Goal: Information Seeking & Learning: Learn about a topic

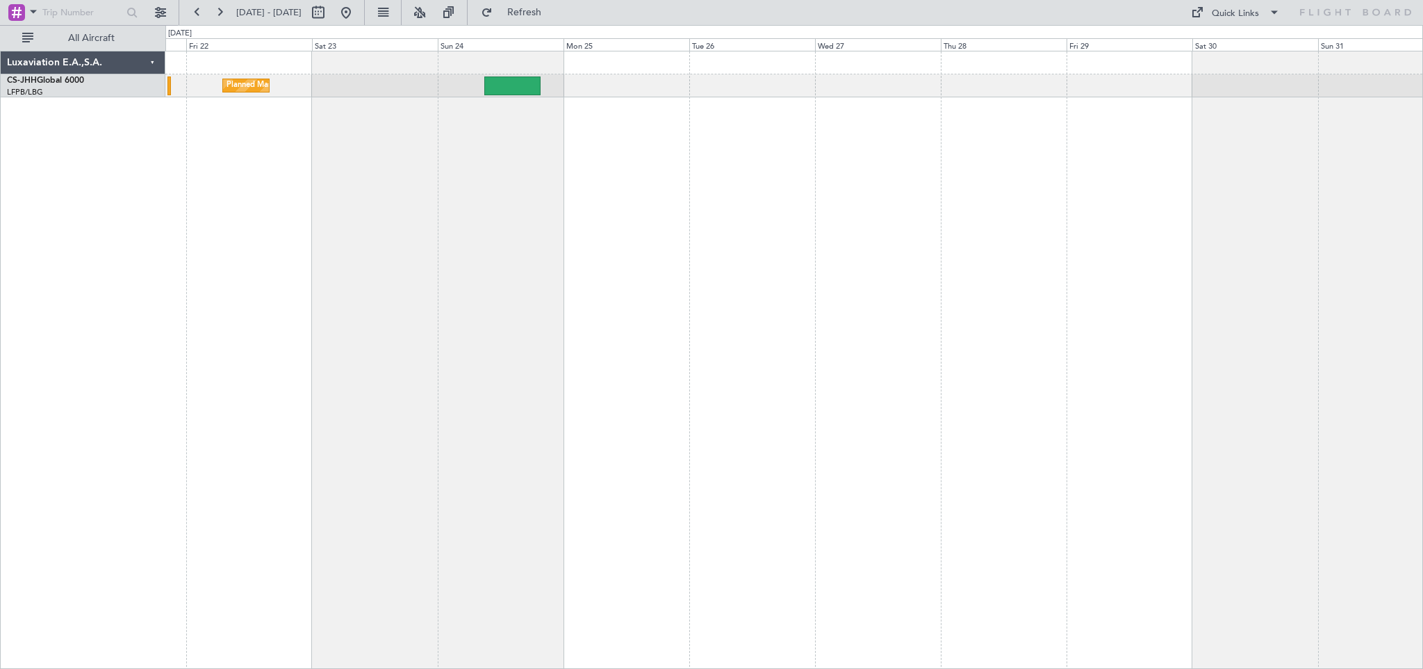
click at [352, 259] on div "Planned Maint [GEOGRAPHIC_DATA] ([GEOGRAPHIC_DATA])" at bounding box center [794, 360] width 1258 height 618
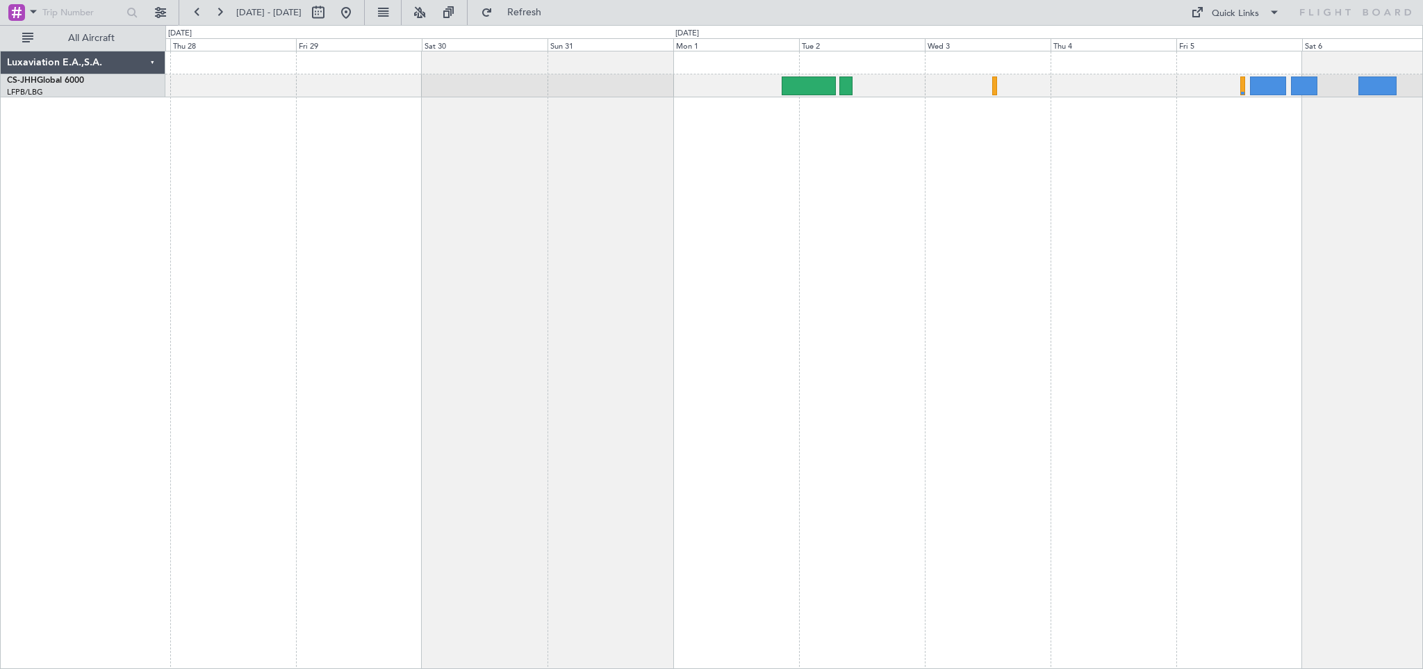
click at [587, 249] on div at bounding box center [794, 360] width 1258 height 618
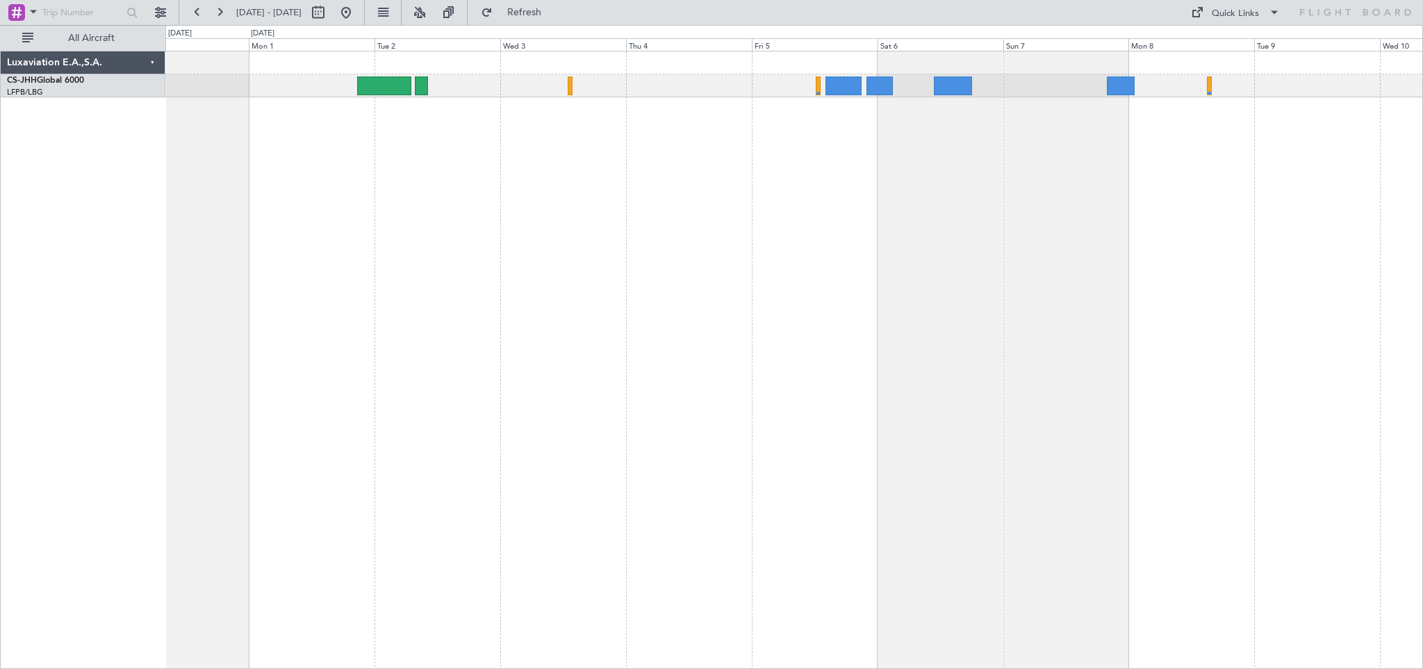
click at [825, 189] on div at bounding box center [794, 360] width 1258 height 618
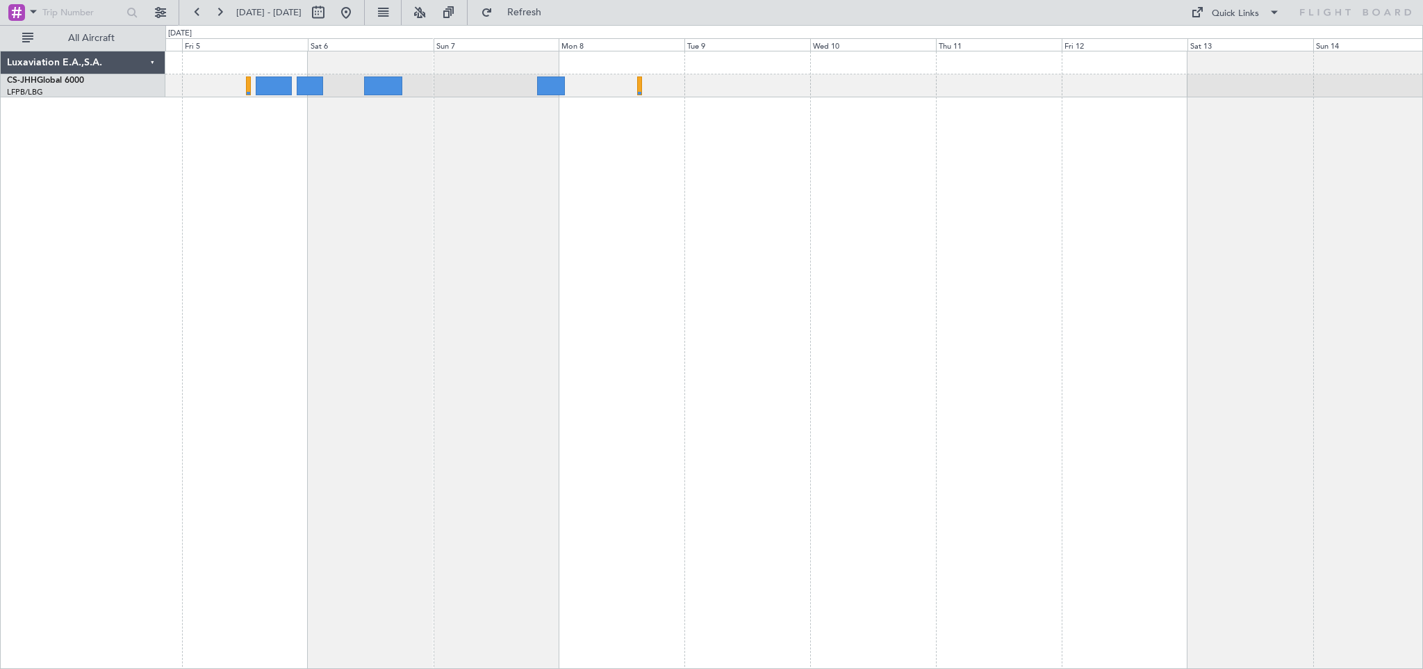
click at [628, 191] on div at bounding box center [794, 360] width 1258 height 618
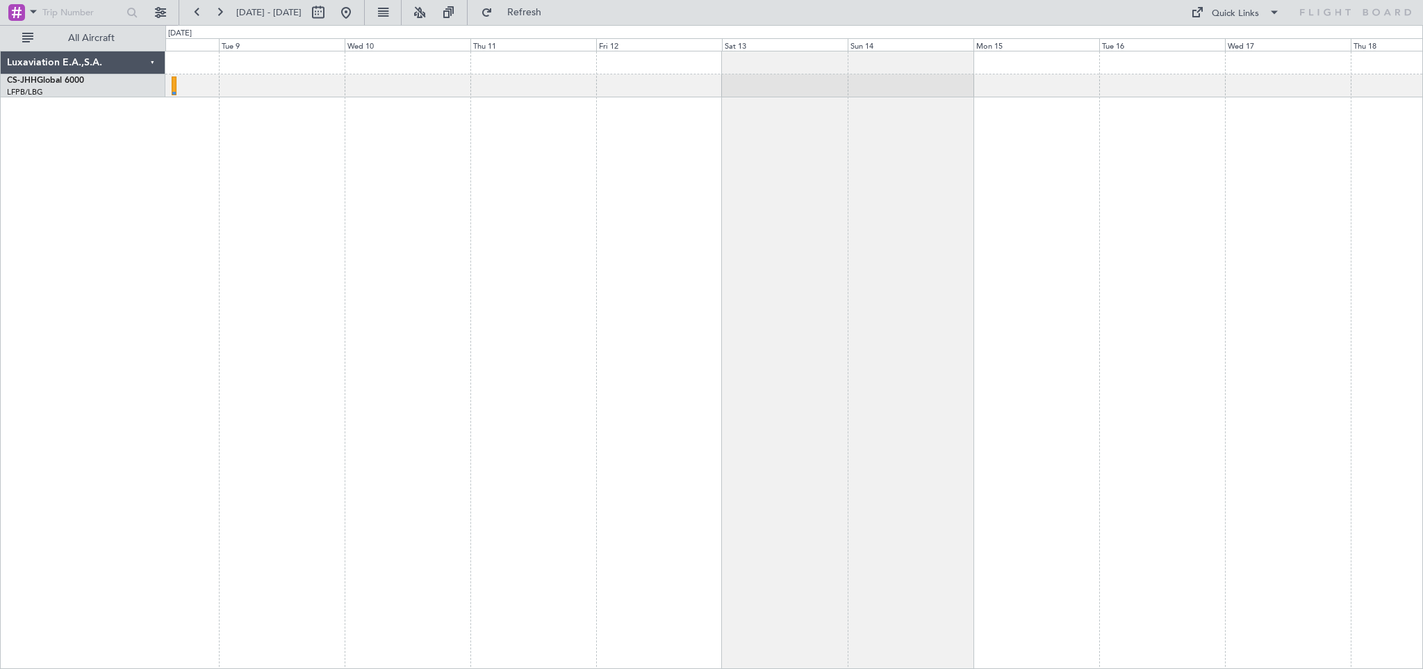
click at [561, 233] on div at bounding box center [794, 360] width 1258 height 618
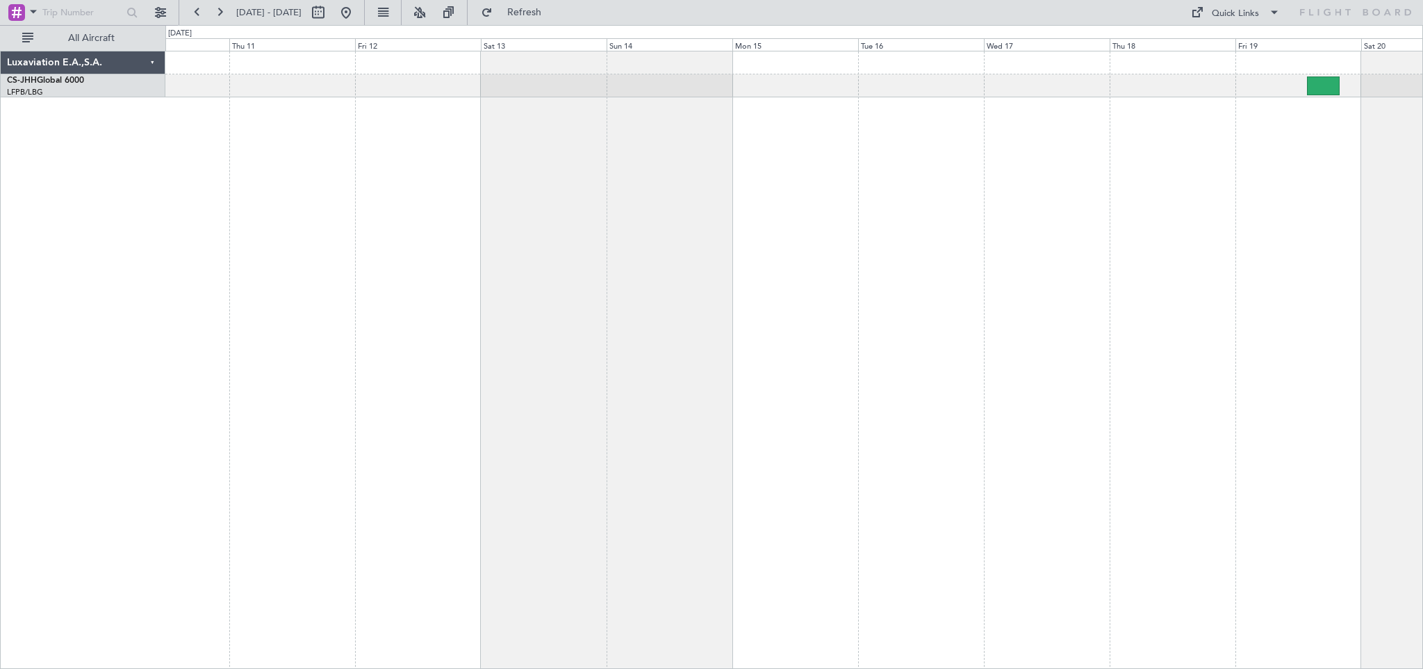
click at [508, 238] on div at bounding box center [794, 360] width 1258 height 618
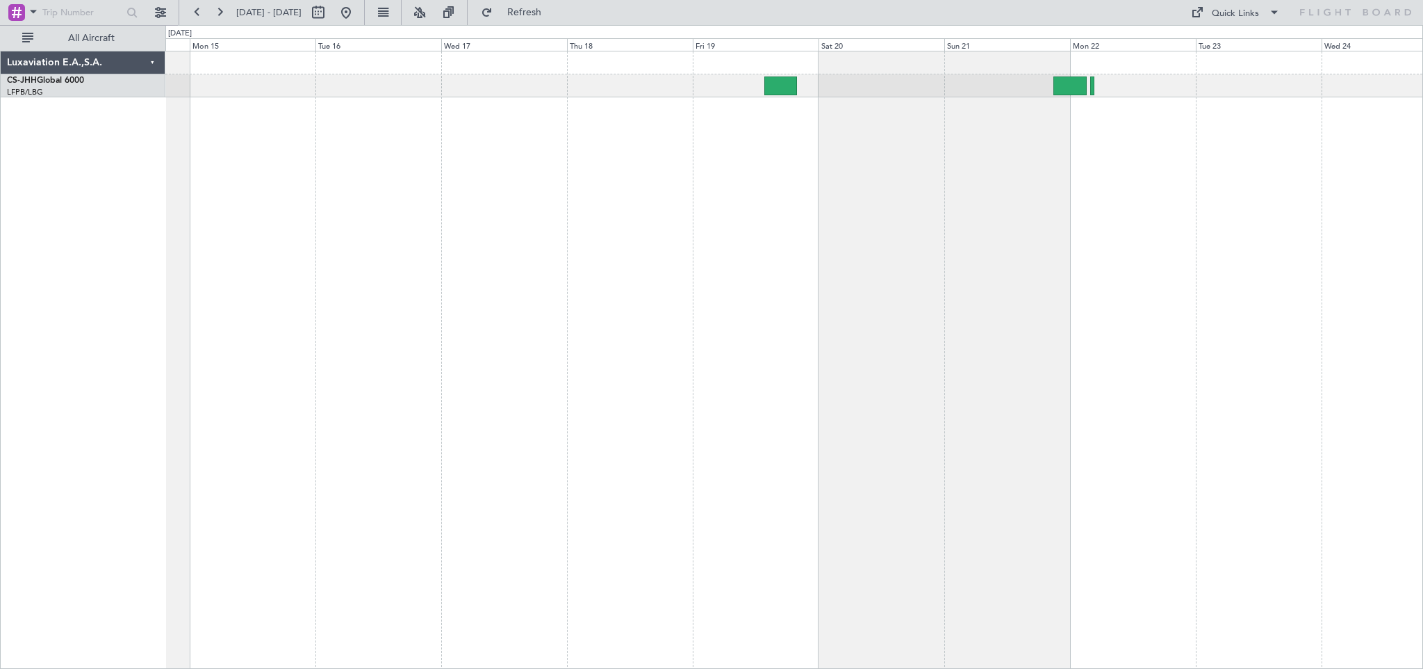
click at [715, 182] on div at bounding box center [794, 360] width 1258 height 618
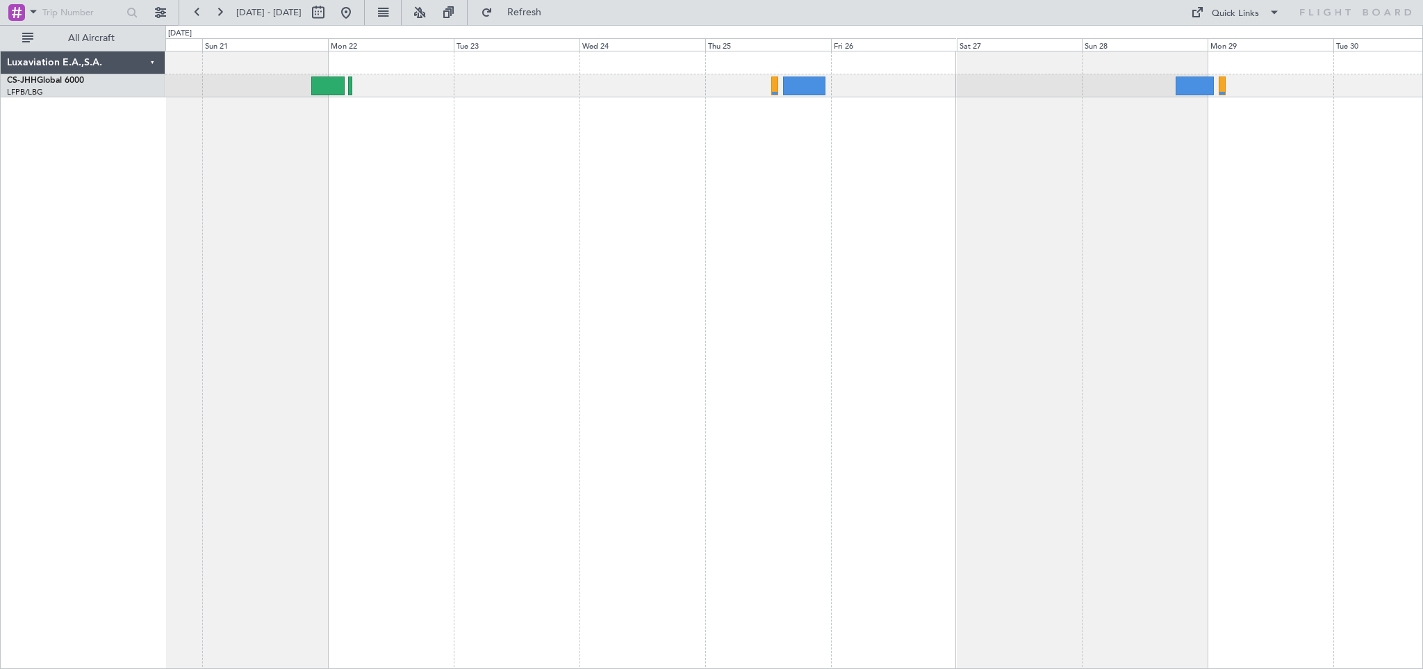
click at [554, 193] on div at bounding box center [794, 360] width 1258 height 618
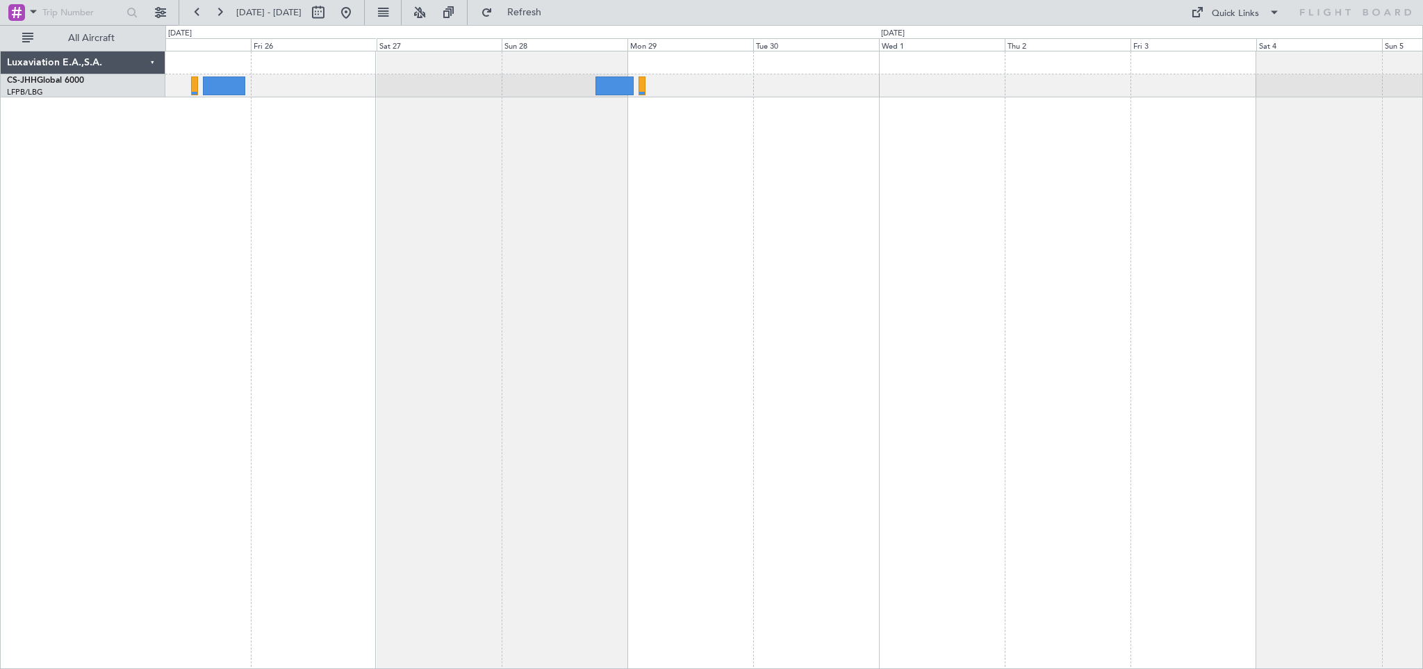
click at [407, 211] on div at bounding box center [794, 360] width 1258 height 618
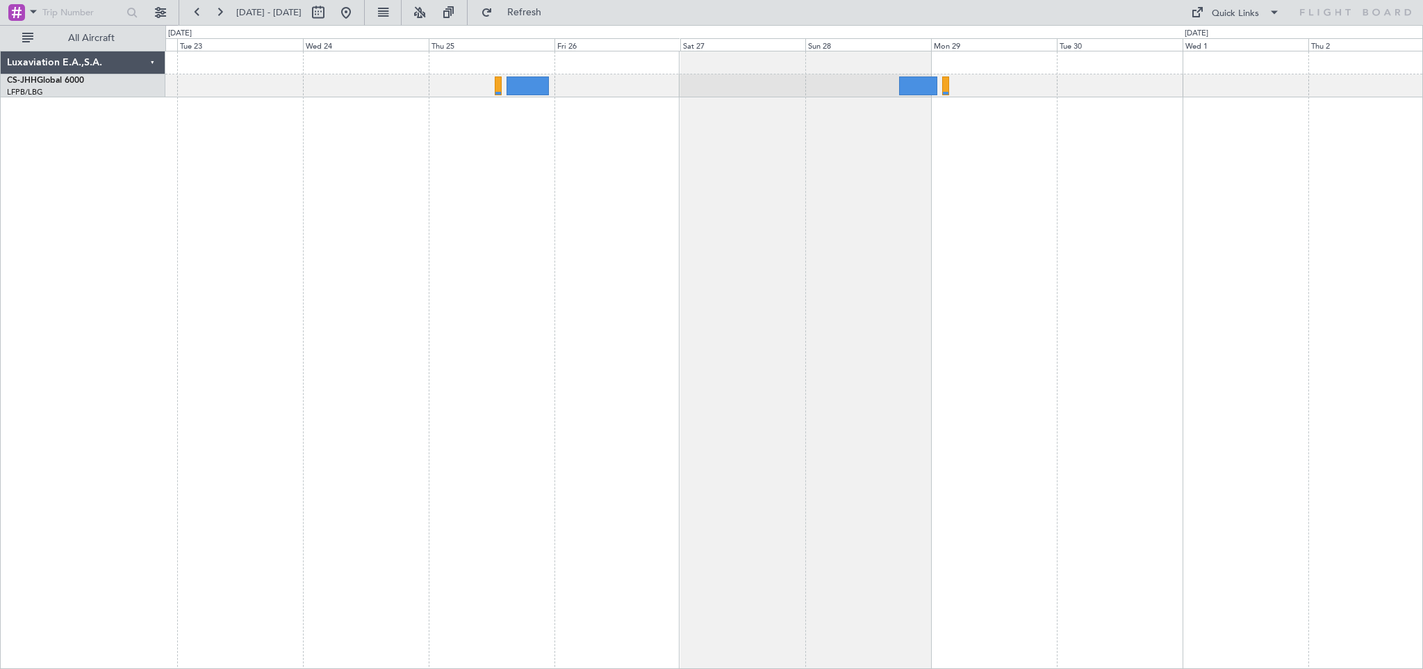
click at [838, 168] on div at bounding box center [794, 360] width 1258 height 618
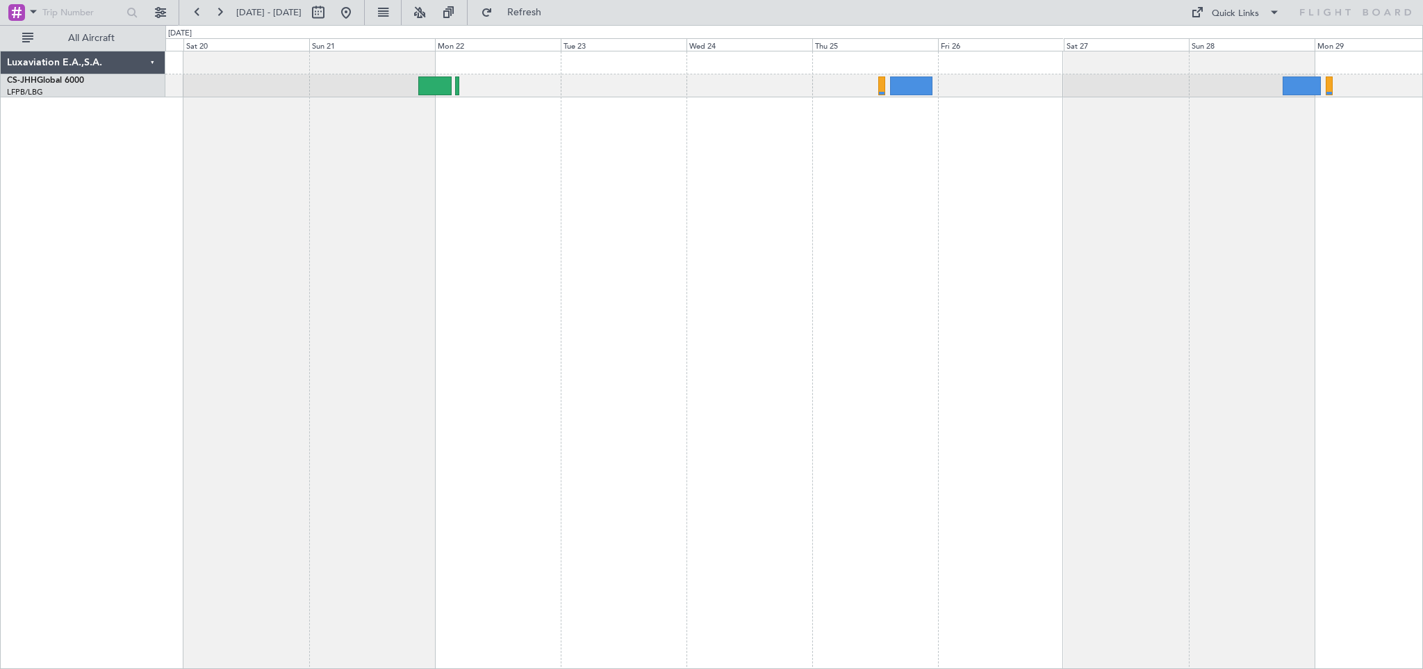
click at [1239, 201] on div at bounding box center [794, 360] width 1258 height 618
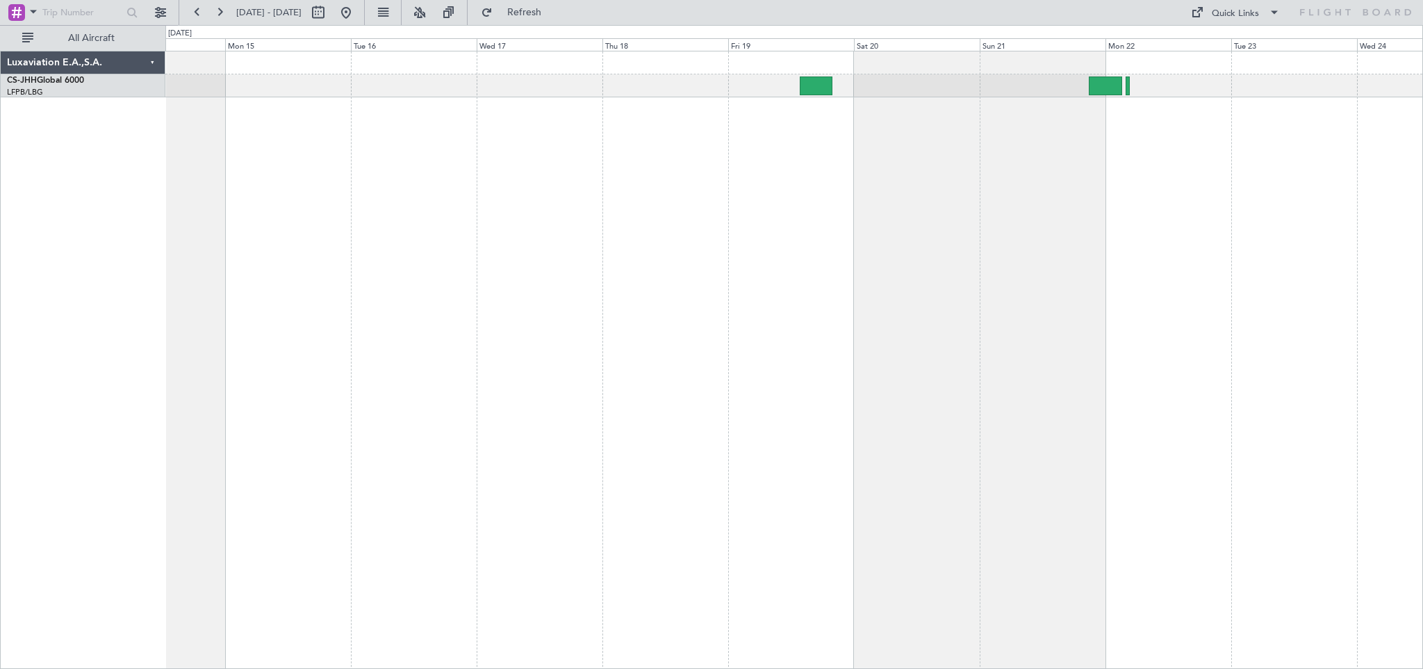
click at [1000, 238] on div at bounding box center [794, 360] width 1258 height 618
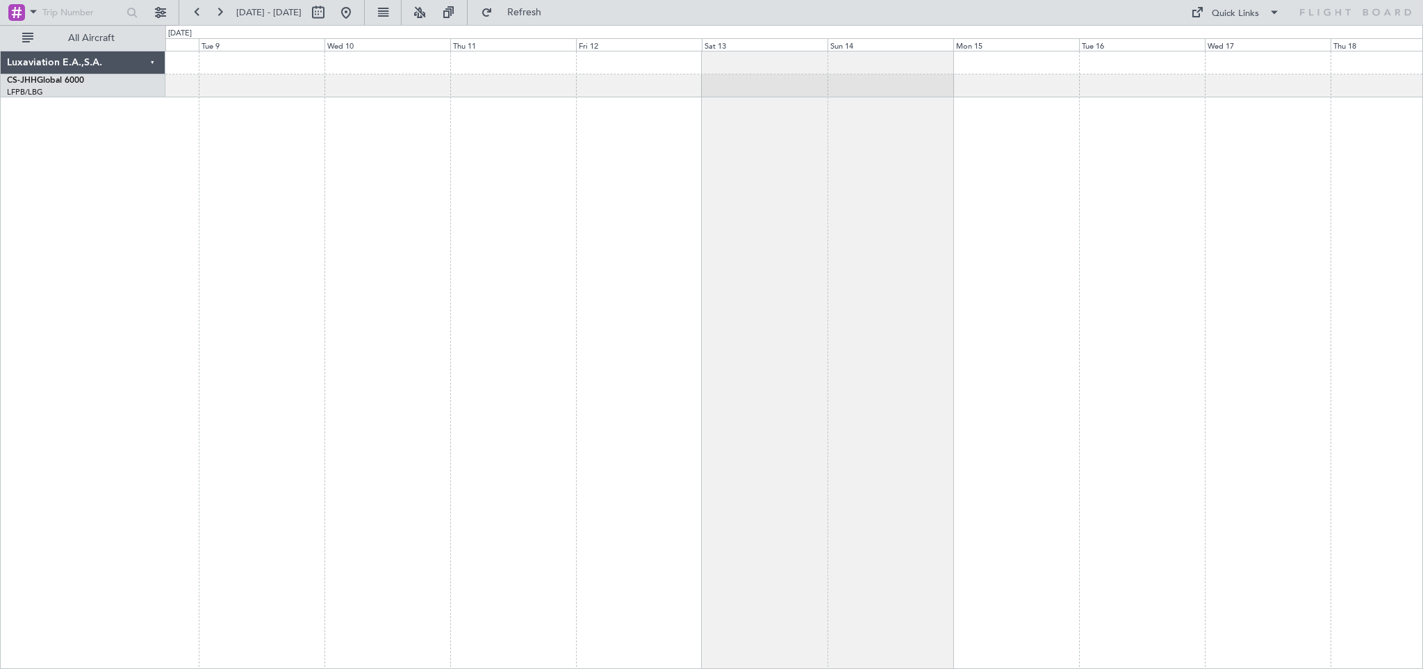
click at [984, 224] on div at bounding box center [794, 360] width 1258 height 618
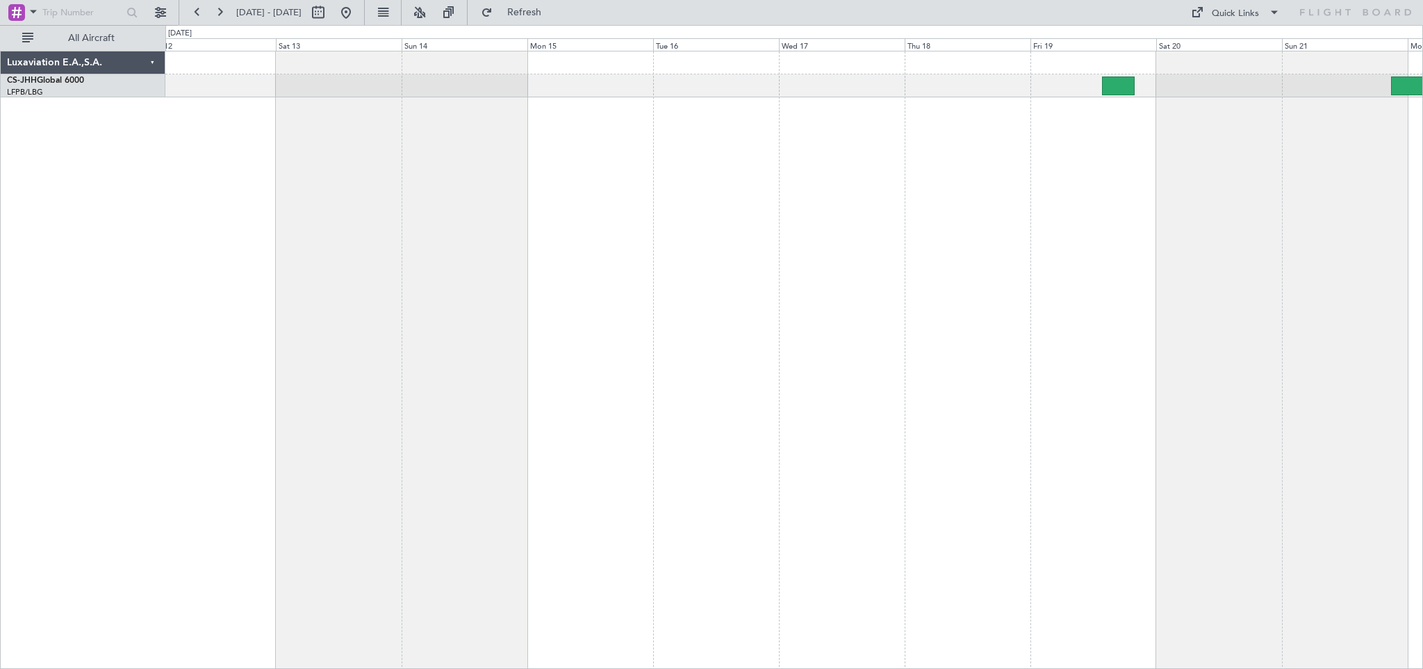
click at [609, 199] on div at bounding box center [794, 360] width 1258 height 618
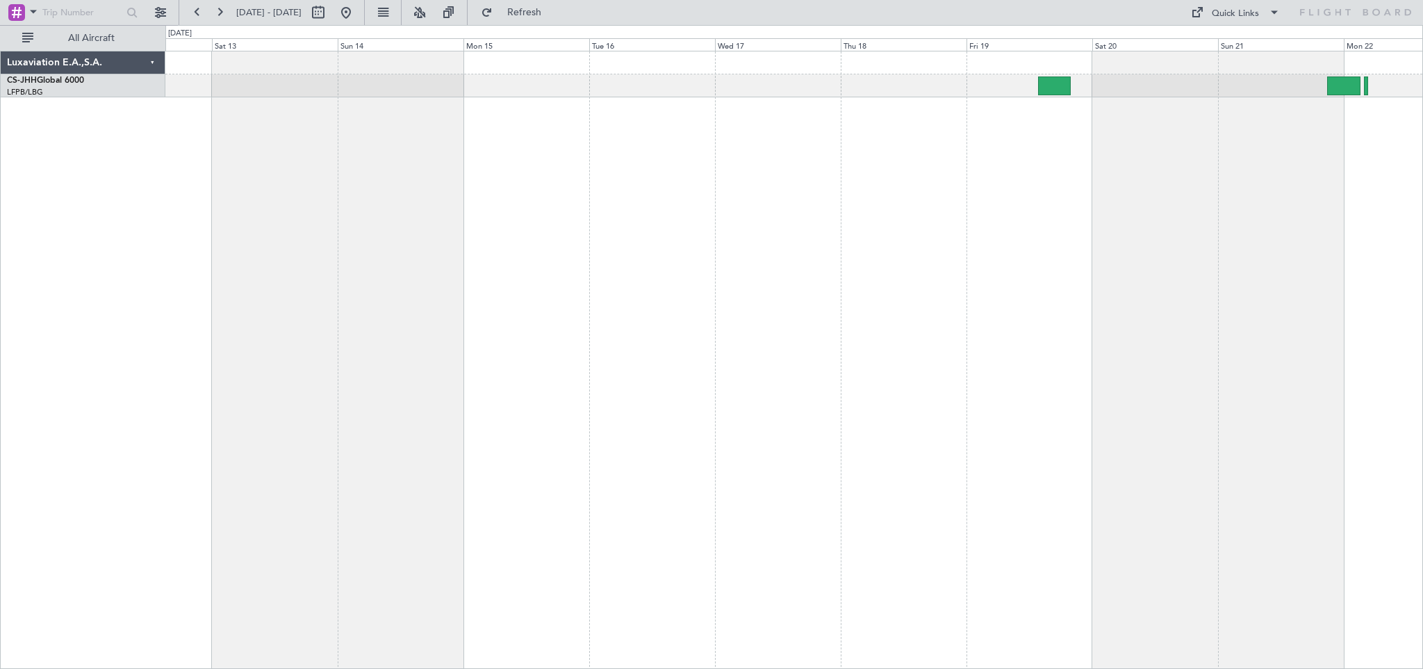
click at [587, 221] on div at bounding box center [794, 360] width 1258 height 618
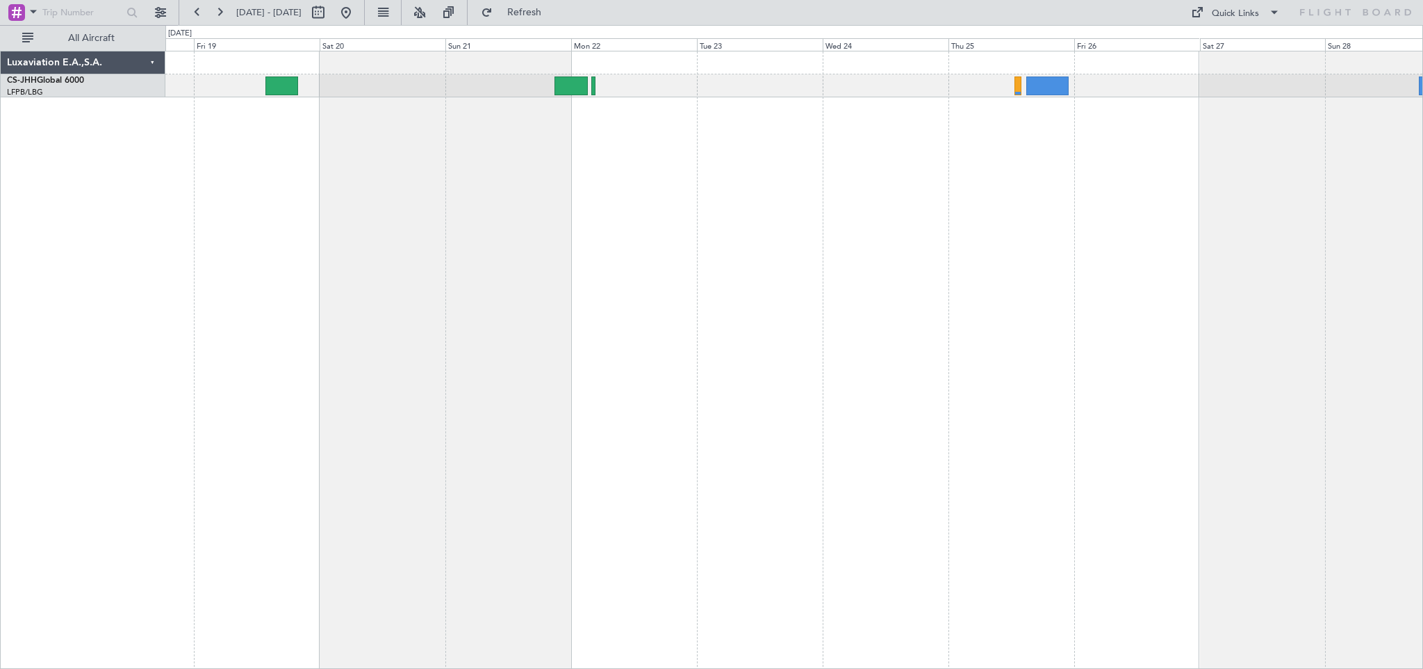
click at [615, 224] on div at bounding box center [794, 360] width 1258 height 618
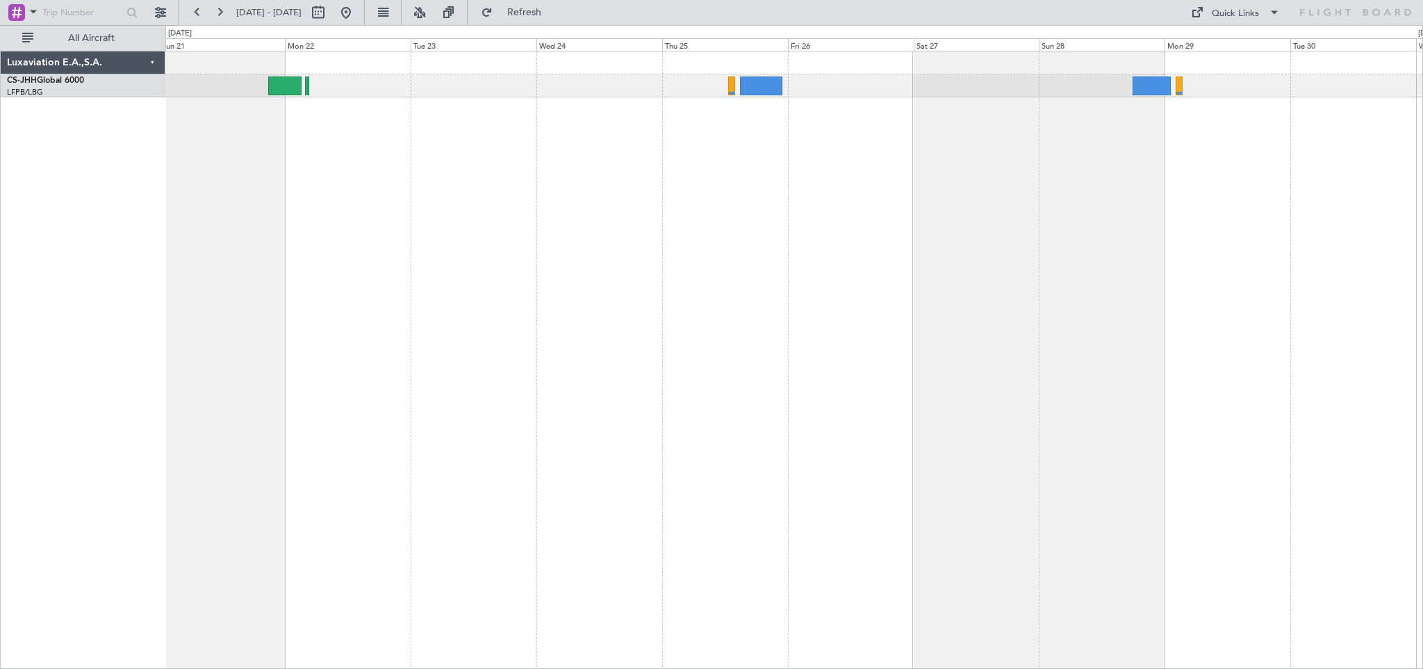
click at [847, 218] on div at bounding box center [794, 360] width 1258 height 618
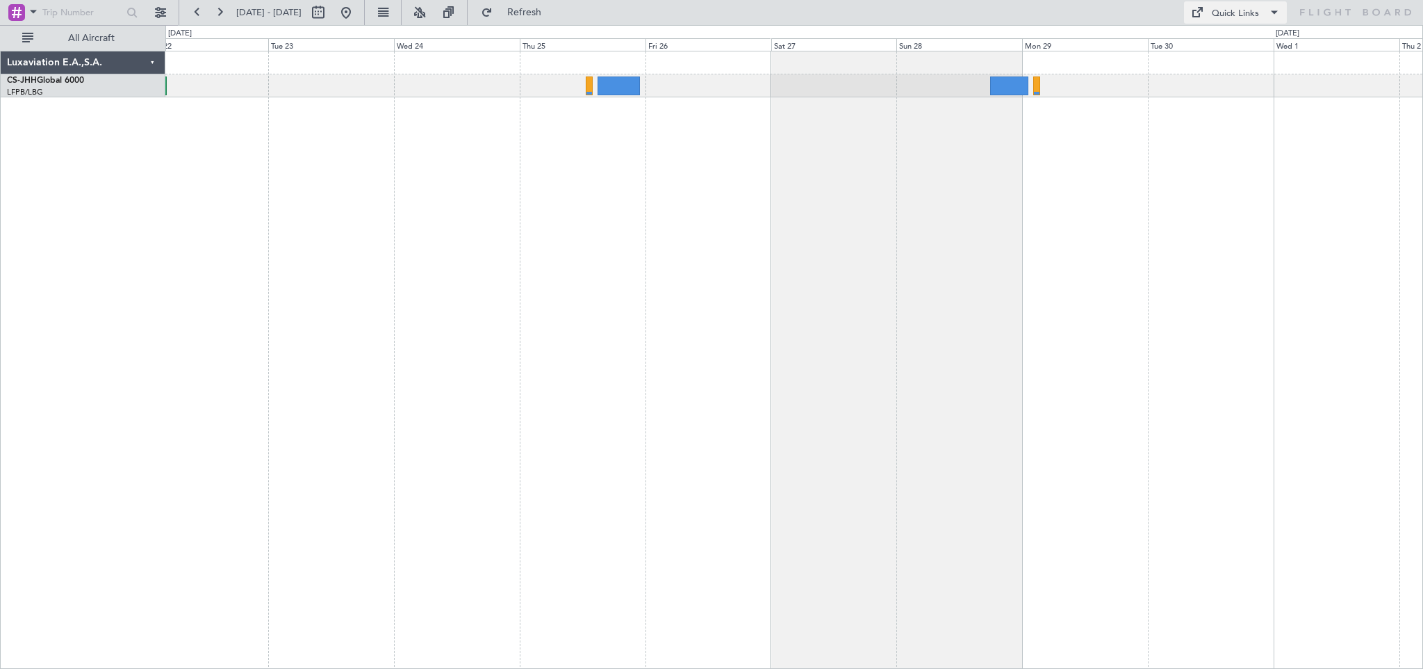
click at [1225, 17] on div "Quick Links" at bounding box center [1235, 14] width 47 height 14
click at [1218, 77] on button "Crew Board" at bounding box center [1236, 79] width 104 height 33
click at [357, 13] on button at bounding box center [346, 12] width 22 height 22
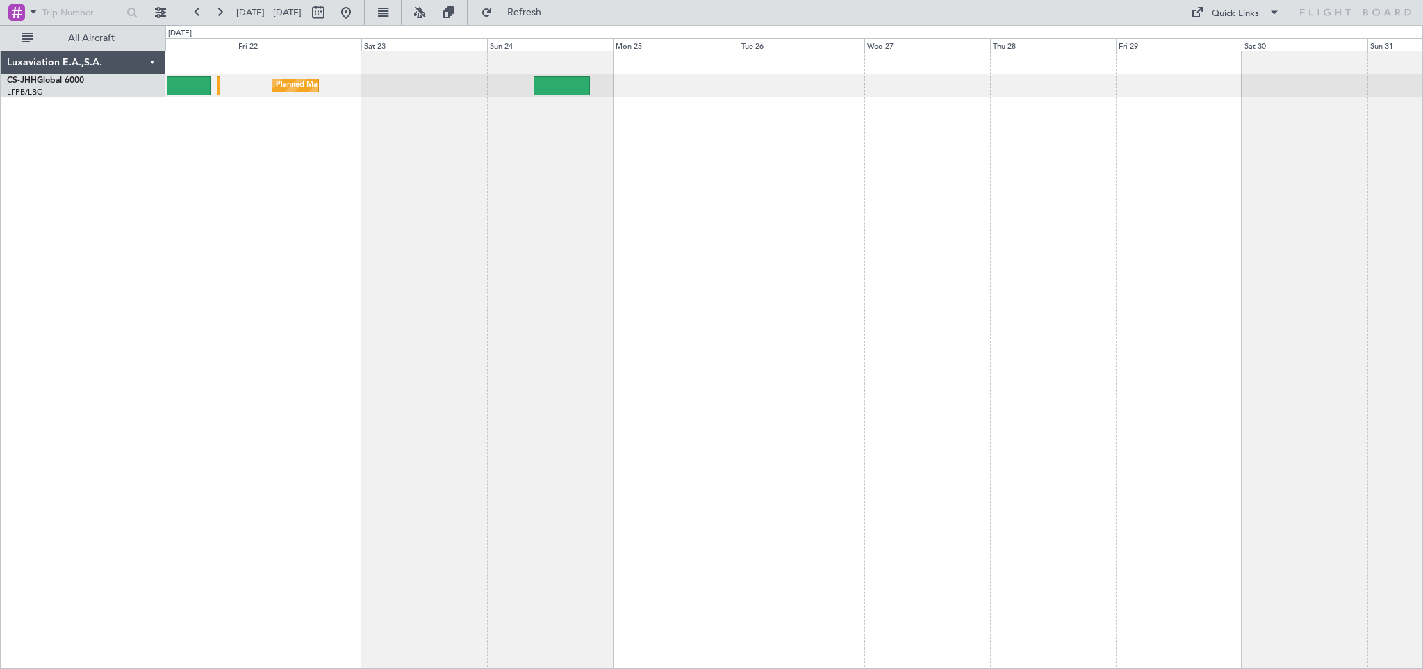
click at [532, 236] on div "Planned Maint [GEOGRAPHIC_DATA] ([GEOGRAPHIC_DATA])" at bounding box center [794, 360] width 1258 height 618
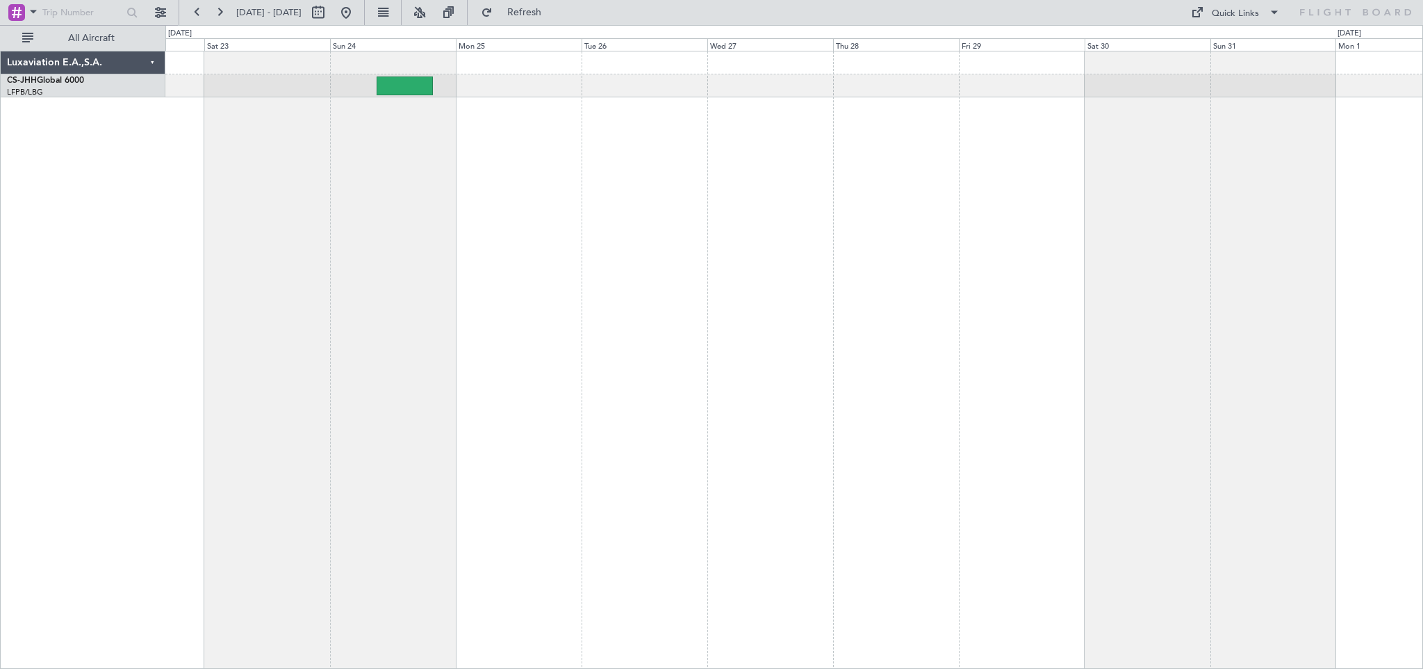
click at [560, 229] on div "Planned Maint [GEOGRAPHIC_DATA] ([GEOGRAPHIC_DATA])" at bounding box center [794, 360] width 1258 height 618
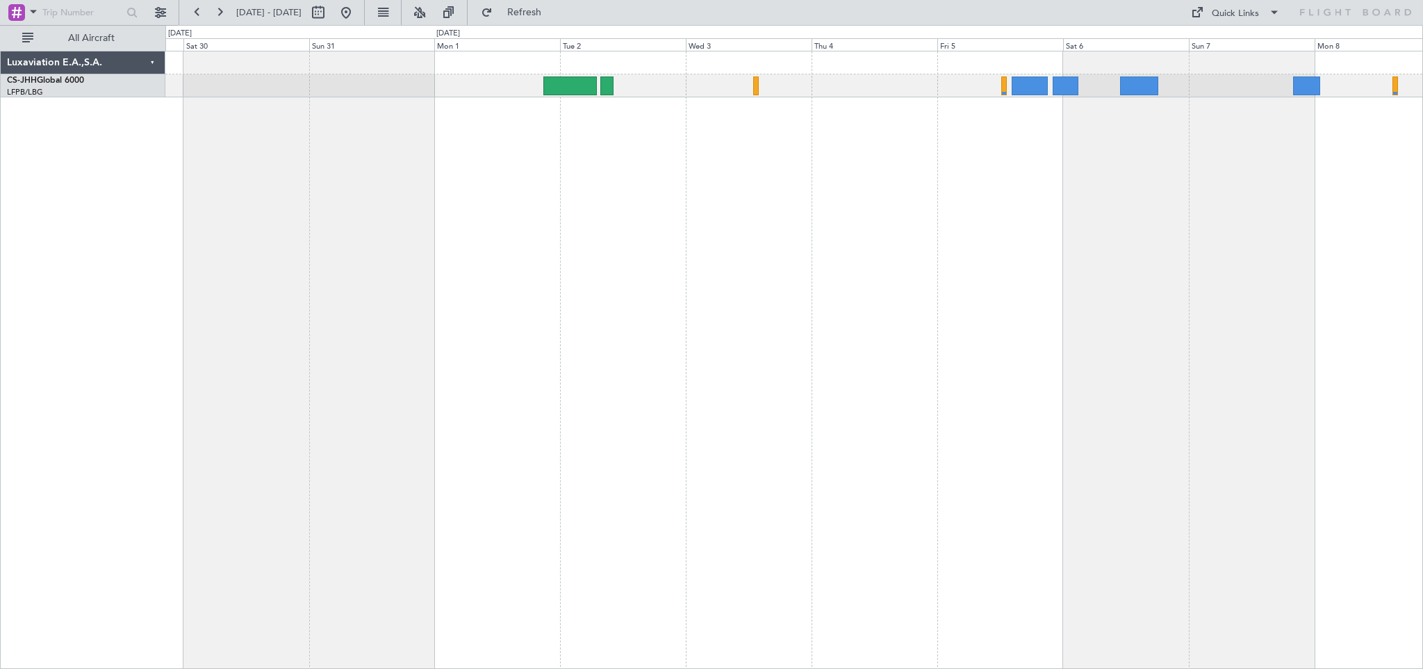
click at [619, 224] on div at bounding box center [794, 360] width 1258 height 618
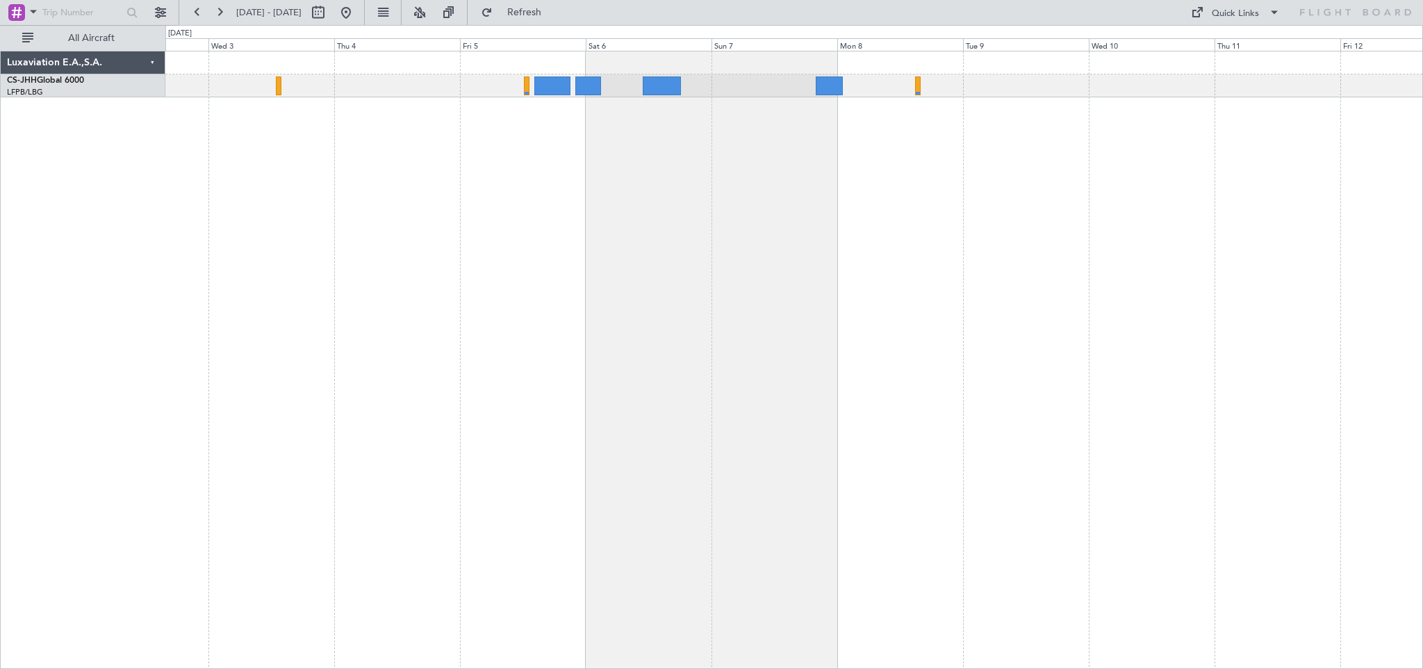
click at [822, 137] on div at bounding box center [794, 360] width 1258 height 618
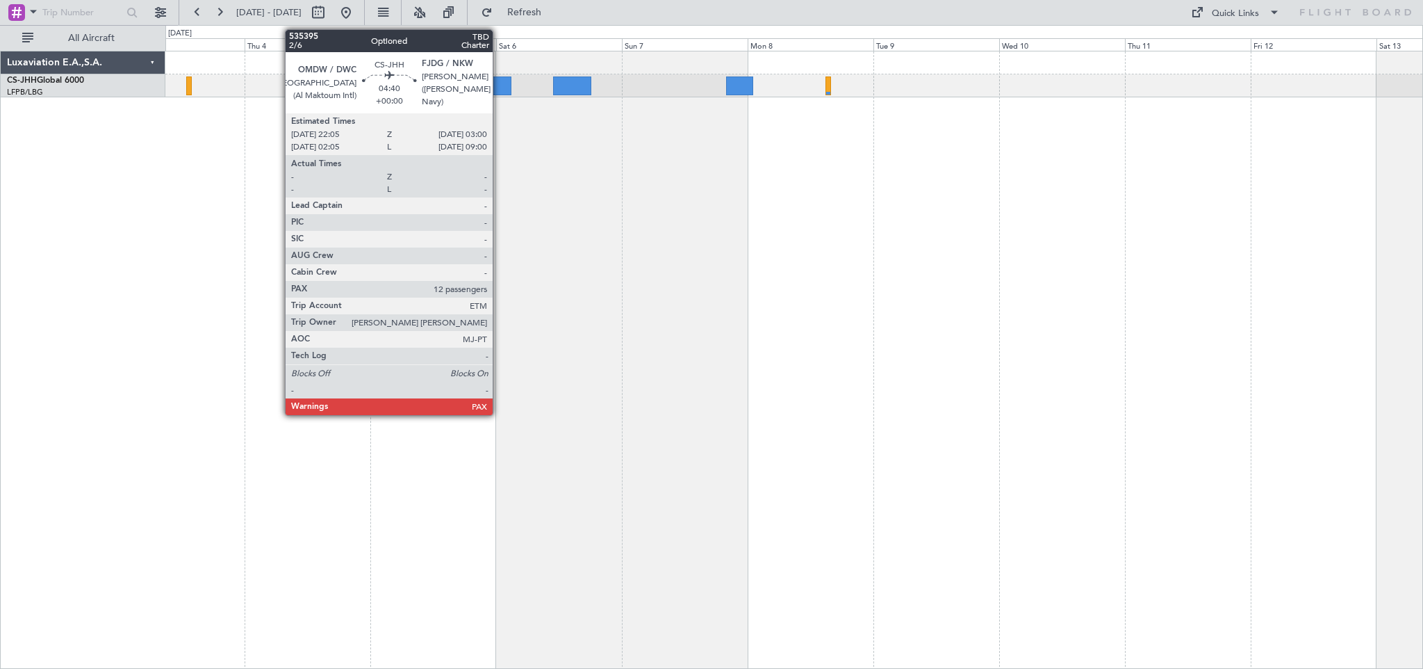
click at [499, 88] on div at bounding box center [499, 85] width 26 height 19
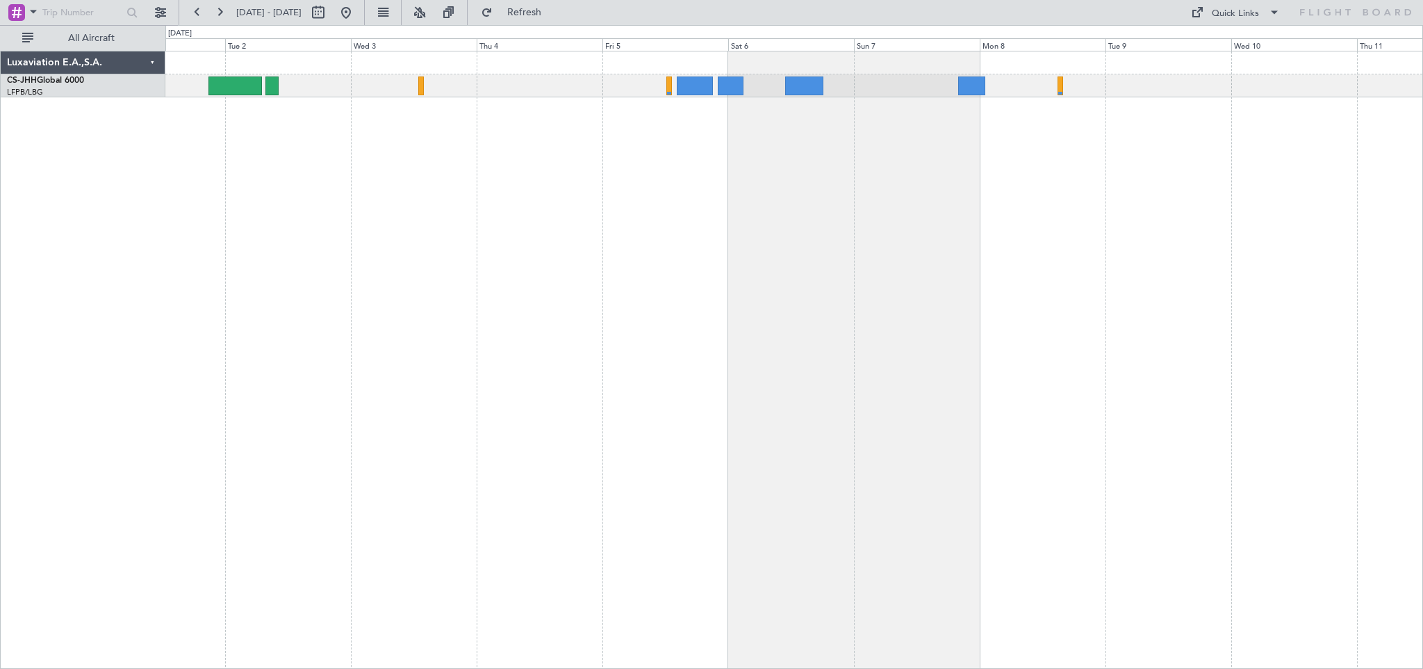
click at [648, 138] on div at bounding box center [794, 360] width 1258 height 618
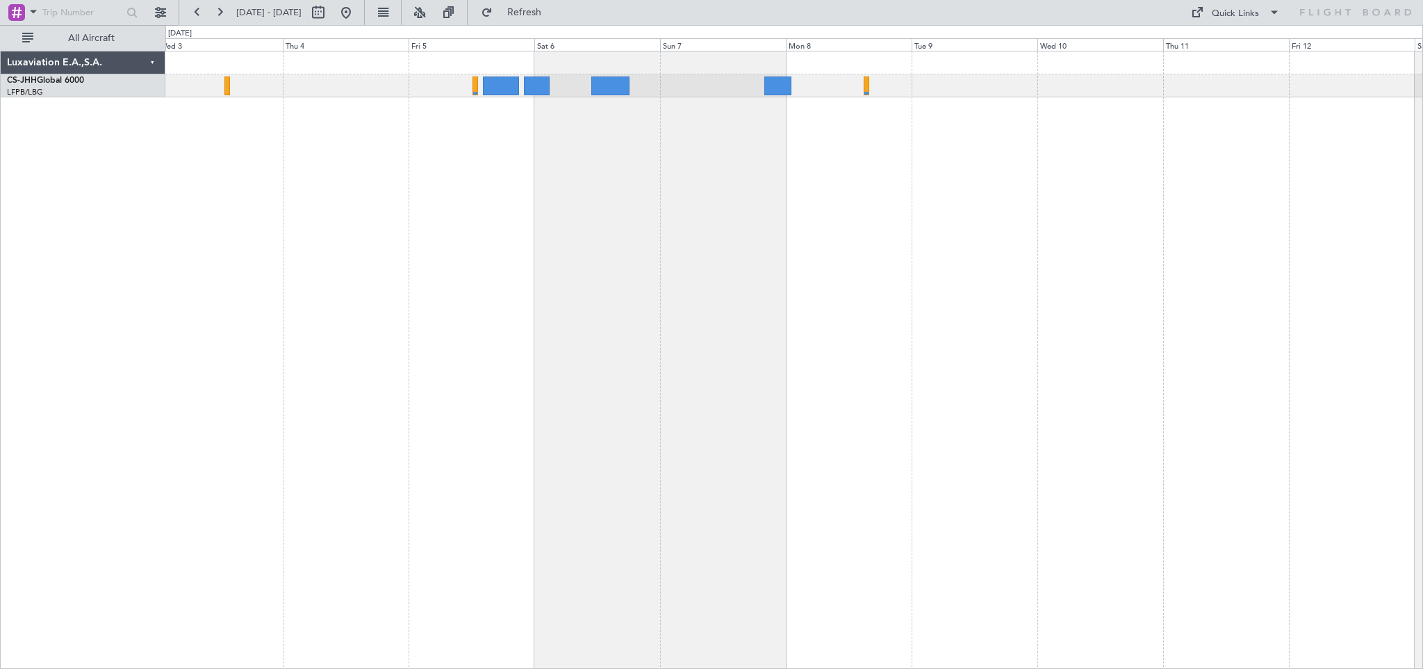
click at [466, 172] on div at bounding box center [794, 360] width 1258 height 618
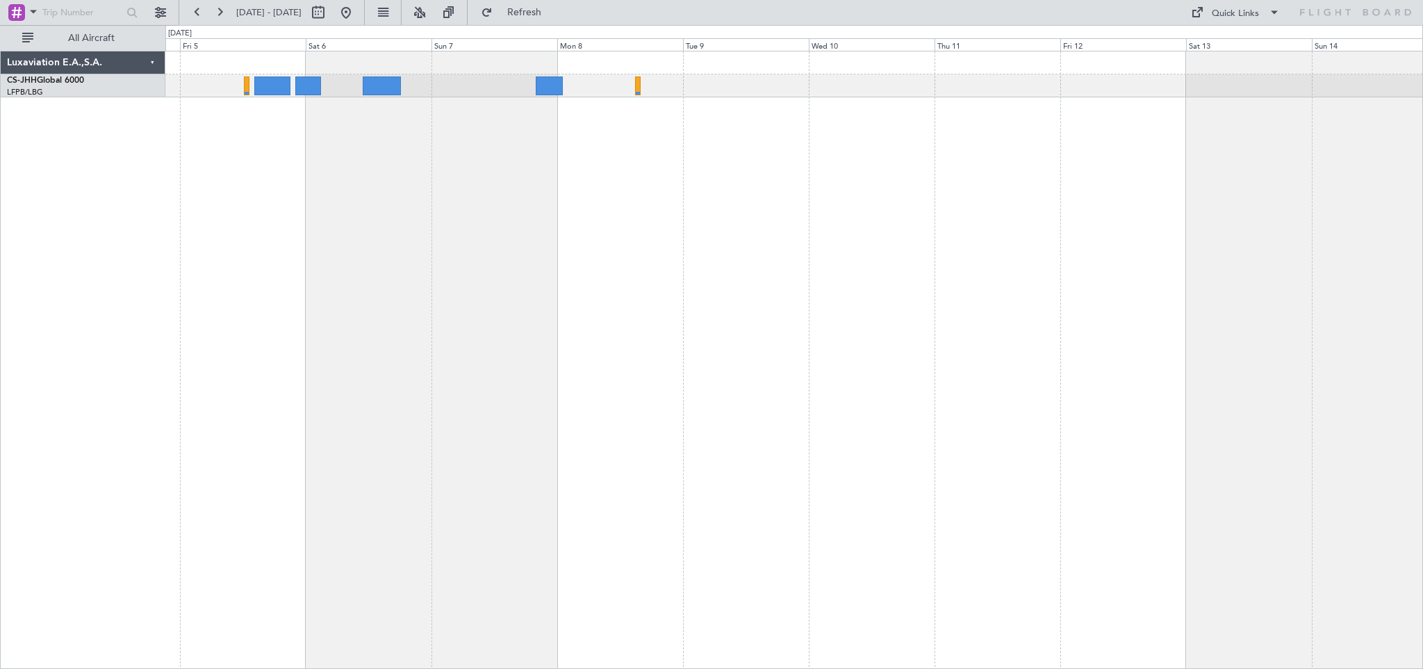
click at [718, 183] on div at bounding box center [794, 360] width 1258 height 618
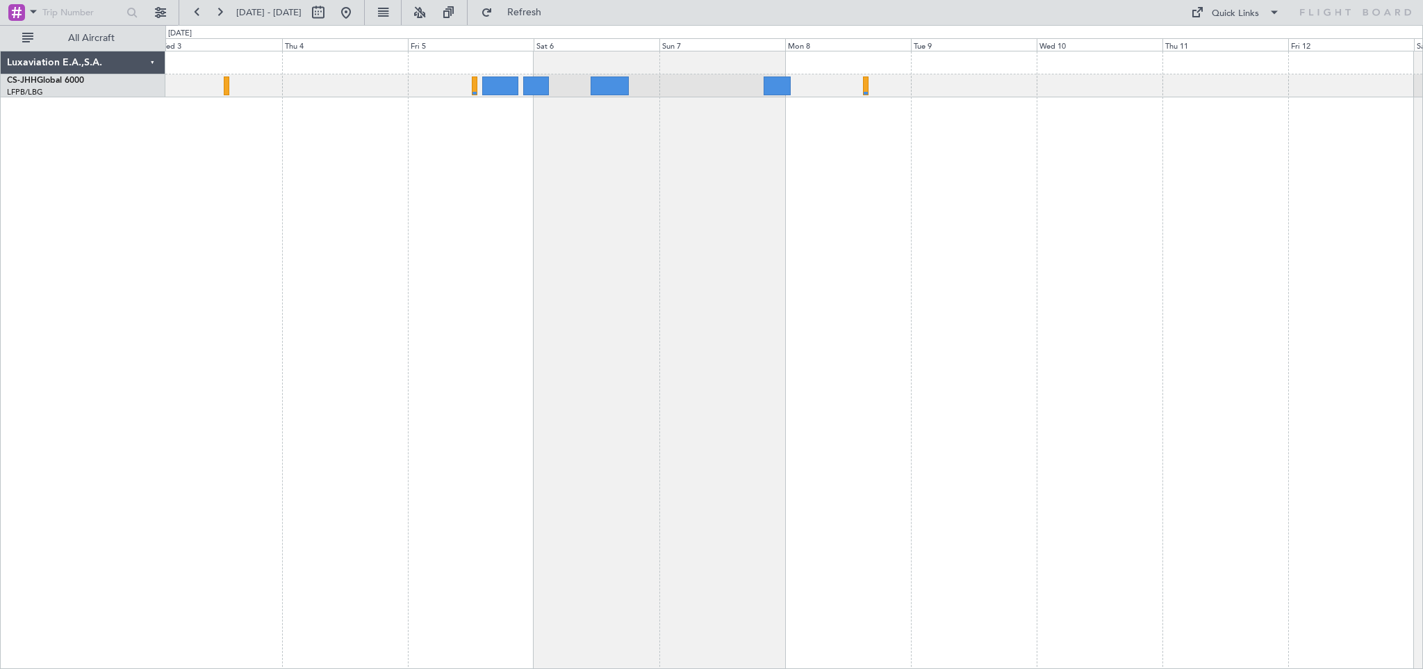
click at [729, 219] on div at bounding box center [794, 360] width 1258 height 618
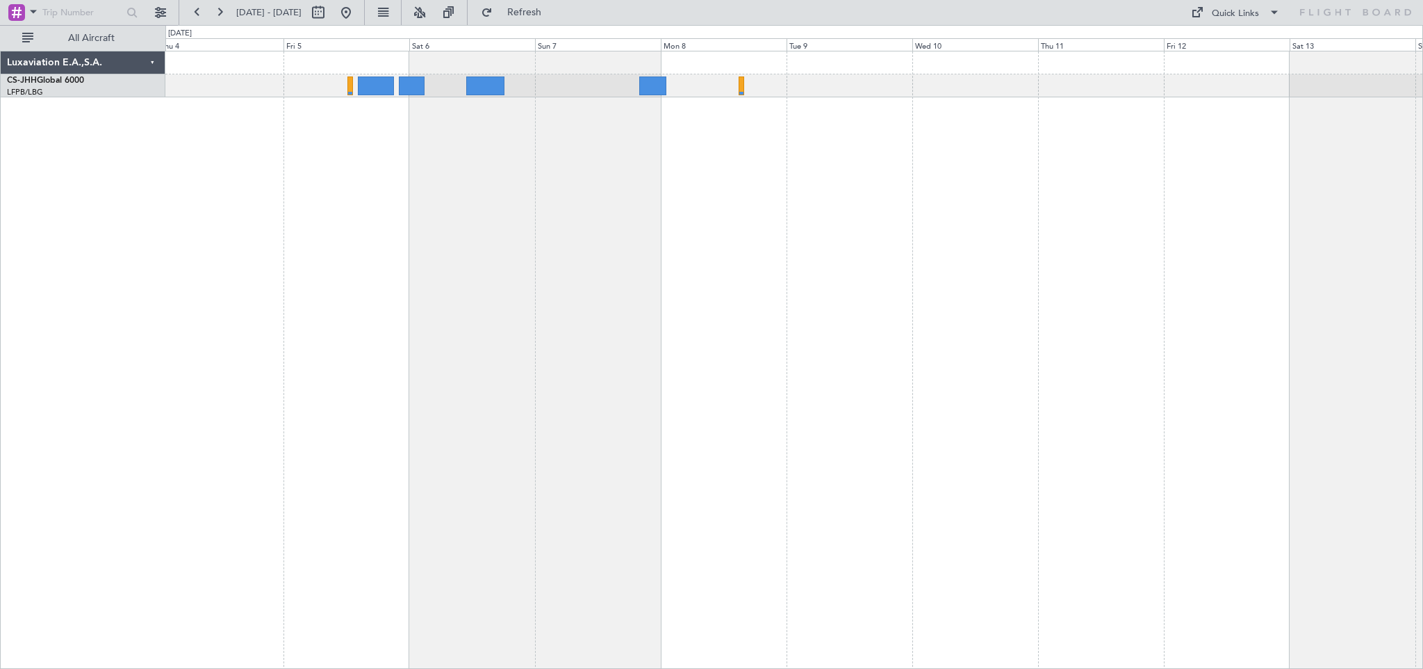
click at [551, 206] on div at bounding box center [794, 360] width 1258 height 618
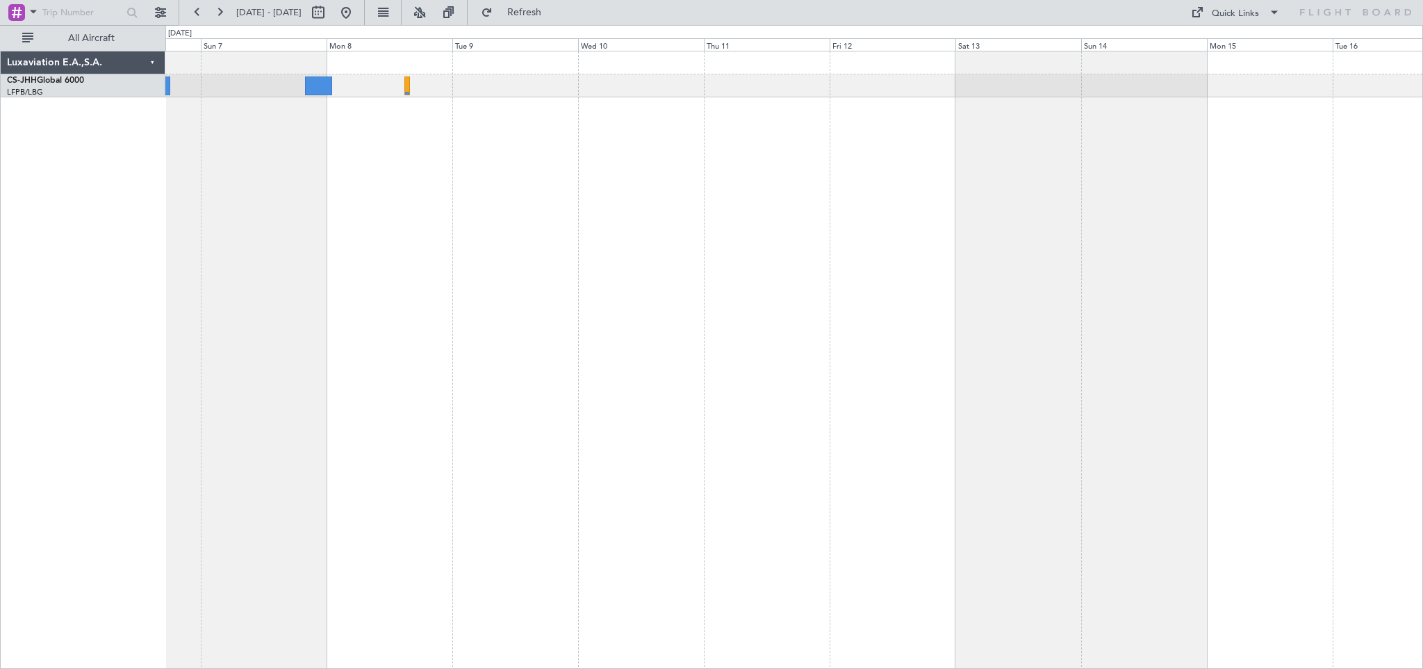
click at [637, 232] on div at bounding box center [794, 360] width 1258 height 618
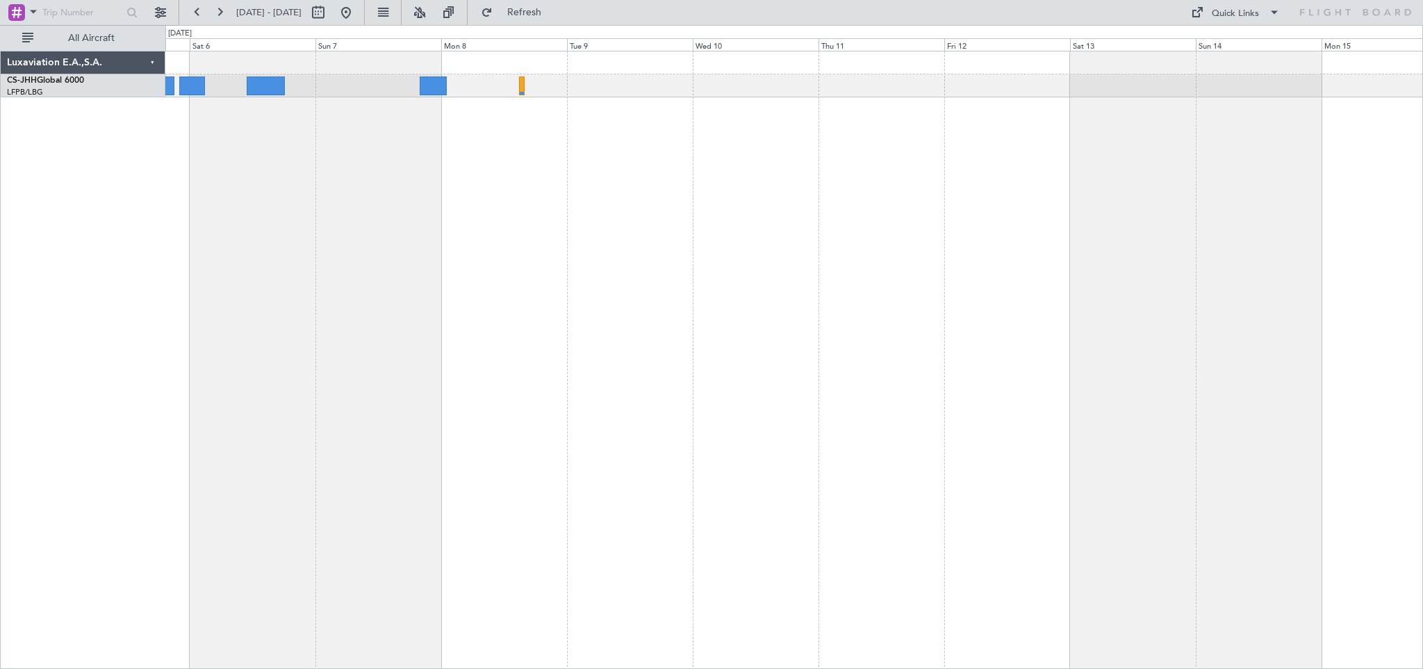
click at [1052, 219] on div at bounding box center [794, 360] width 1258 height 618
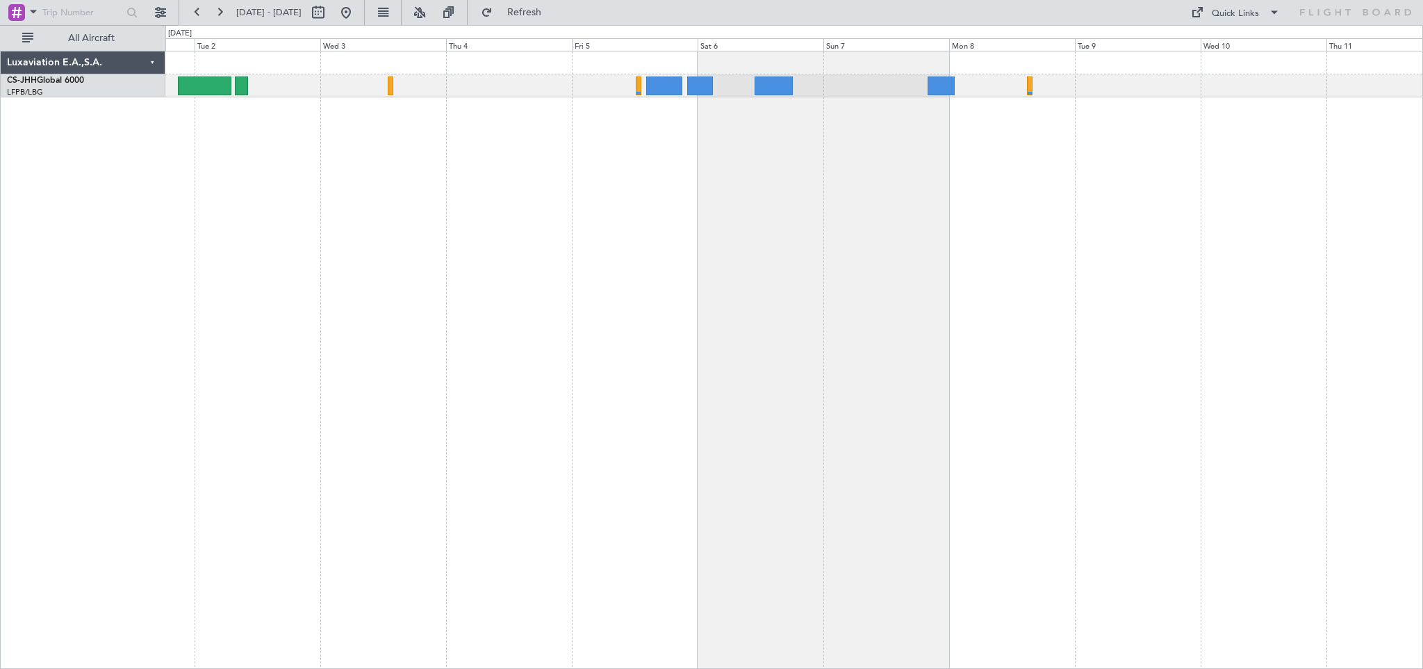
click at [990, 221] on div at bounding box center [794, 360] width 1258 height 618
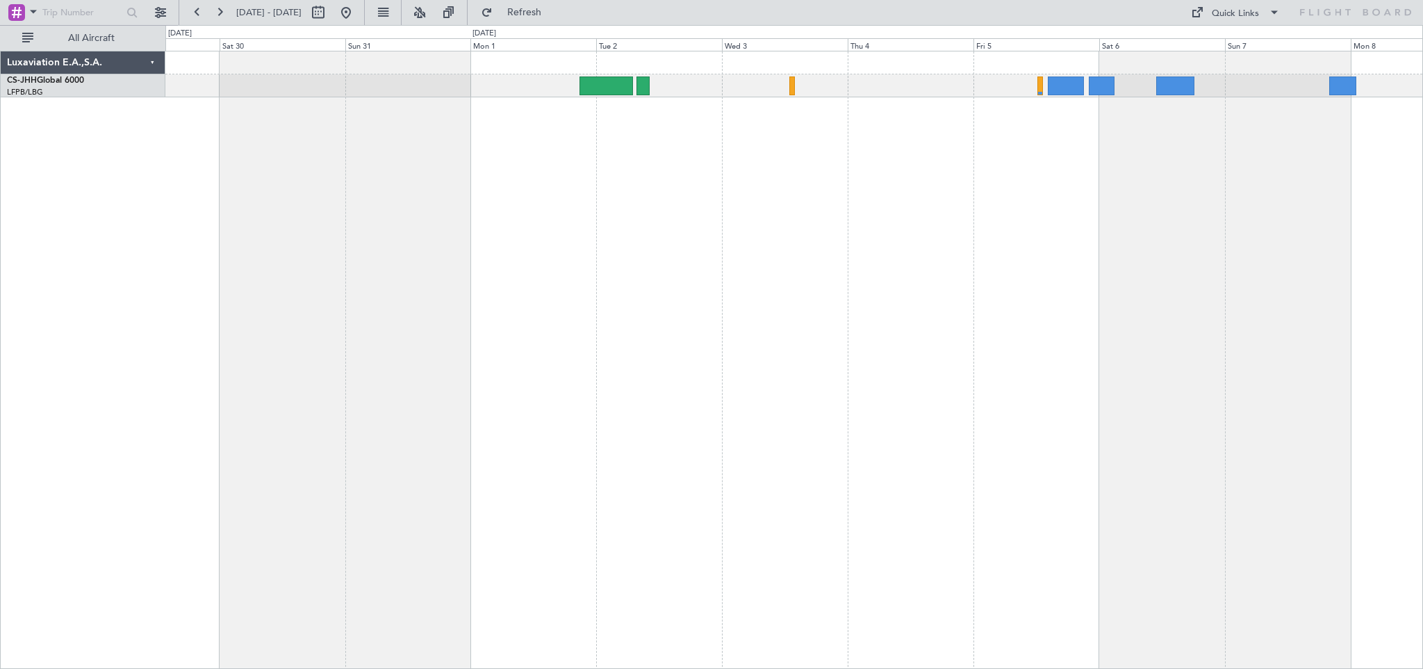
click at [929, 216] on div at bounding box center [794, 360] width 1258 height 618
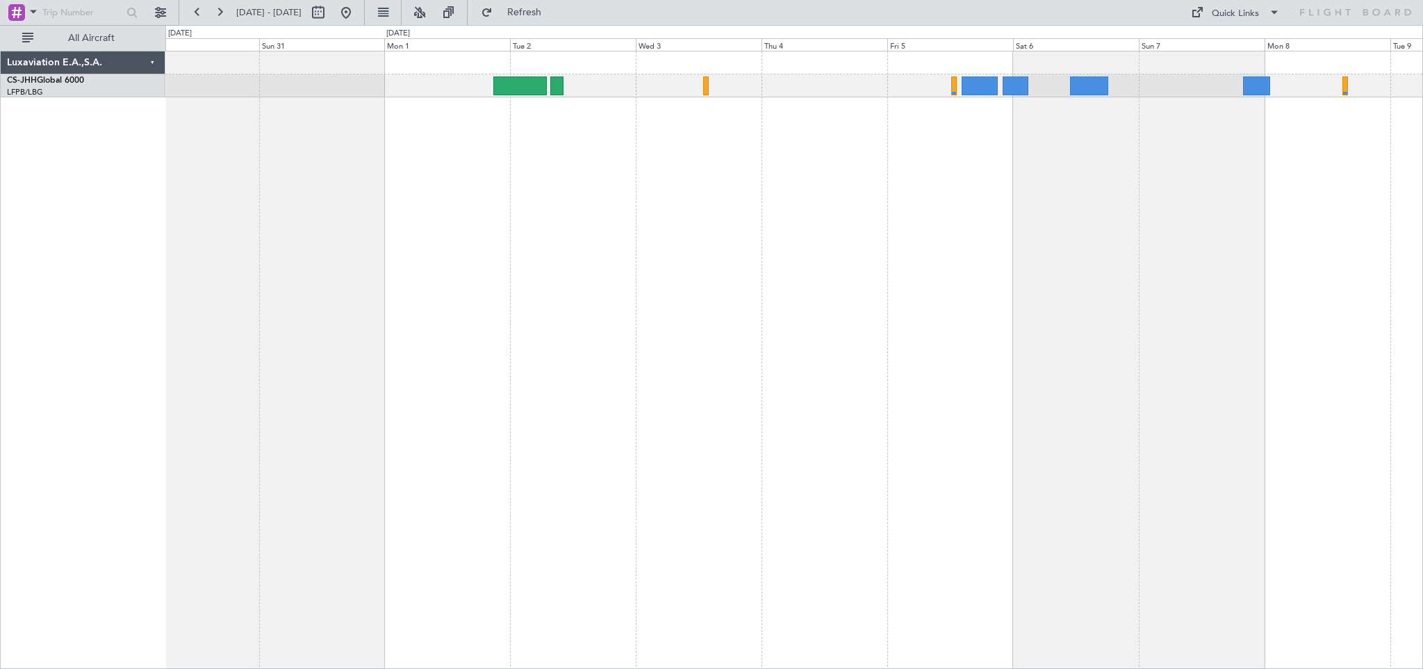
click at [394, 256] on div at bounding box center [794, 360] width 1258 height 618
click at [886, 247] on div at bounding box center [794, 360] width 1258 height 618
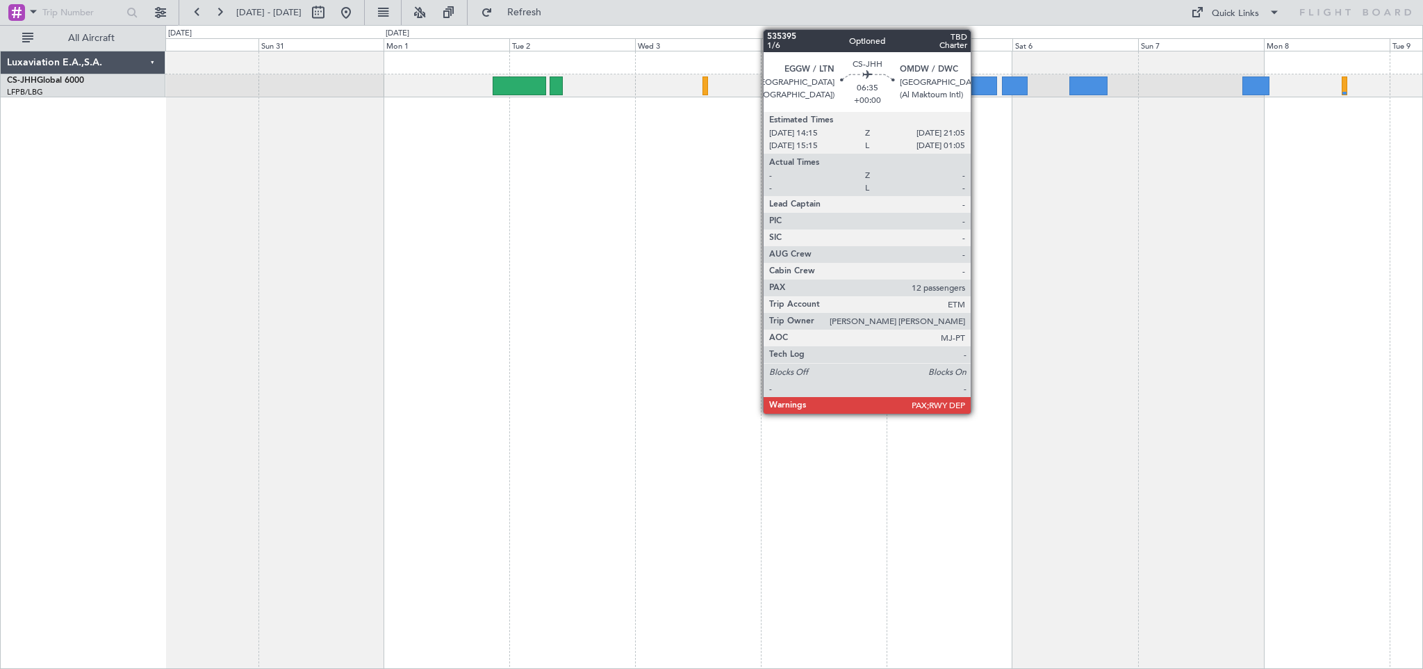
click at [977, 85] on div at bounding box center [979, 85] width 36 height 19
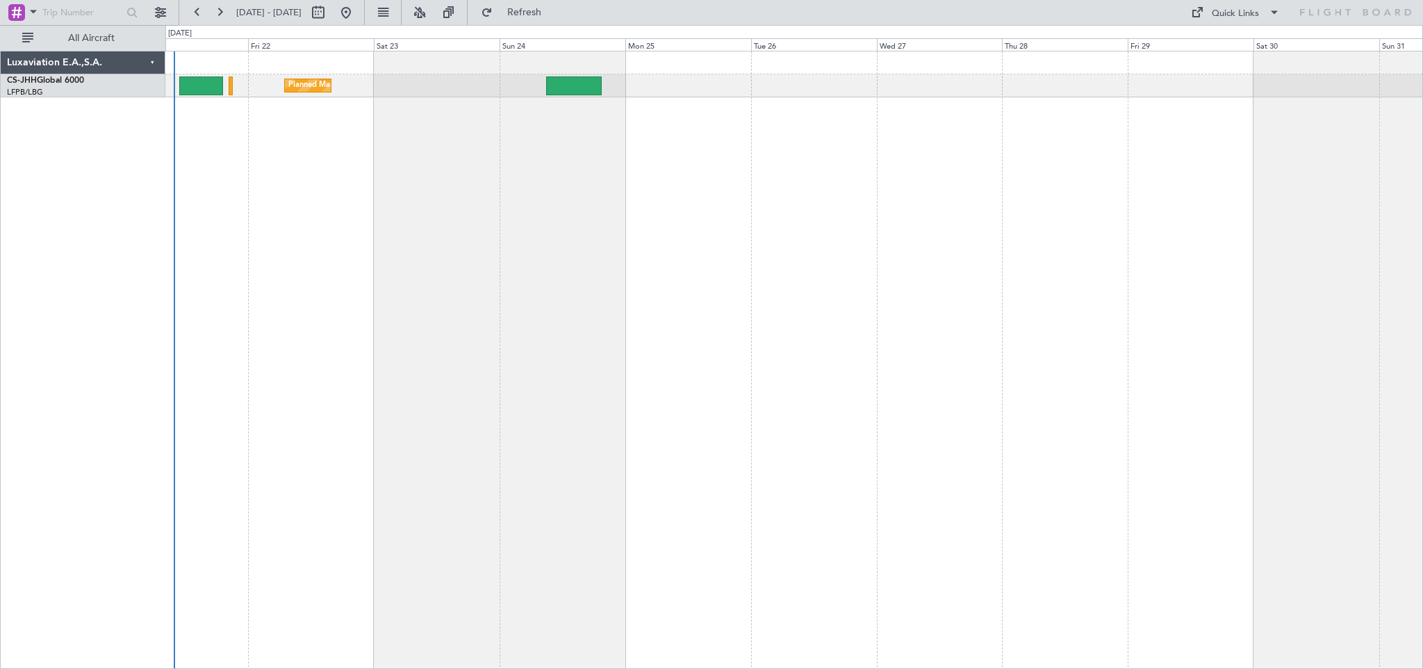
click at [561, 236] on div "Planned Maint [GEOGRAPHIC_DATA] ([GEOGRAPHIC_DATA])" at bounding box center [794, 360] width 1258 height 618
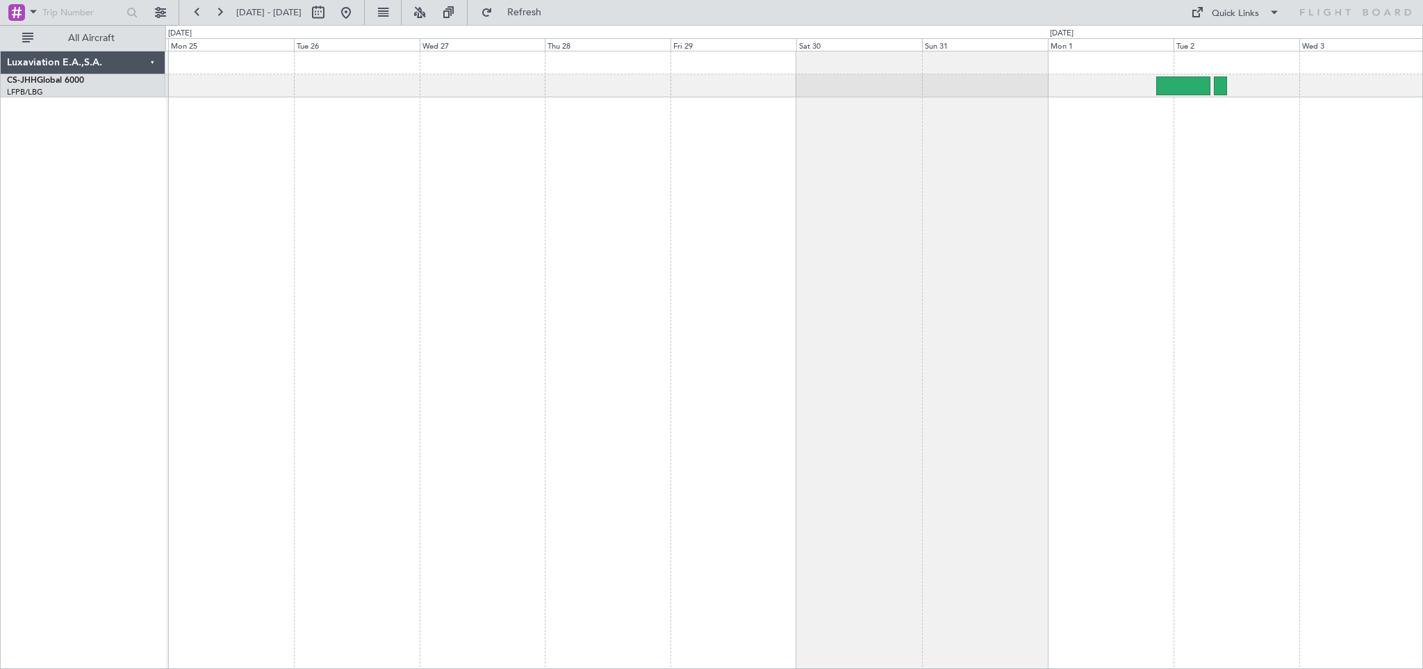
click at [580, 234] on div "Planned Maint [GEOGRAPHIC_DATA] ([GEOGRAPHIC_DATA])" at bounding box center [794, 360] width 1258 height 618
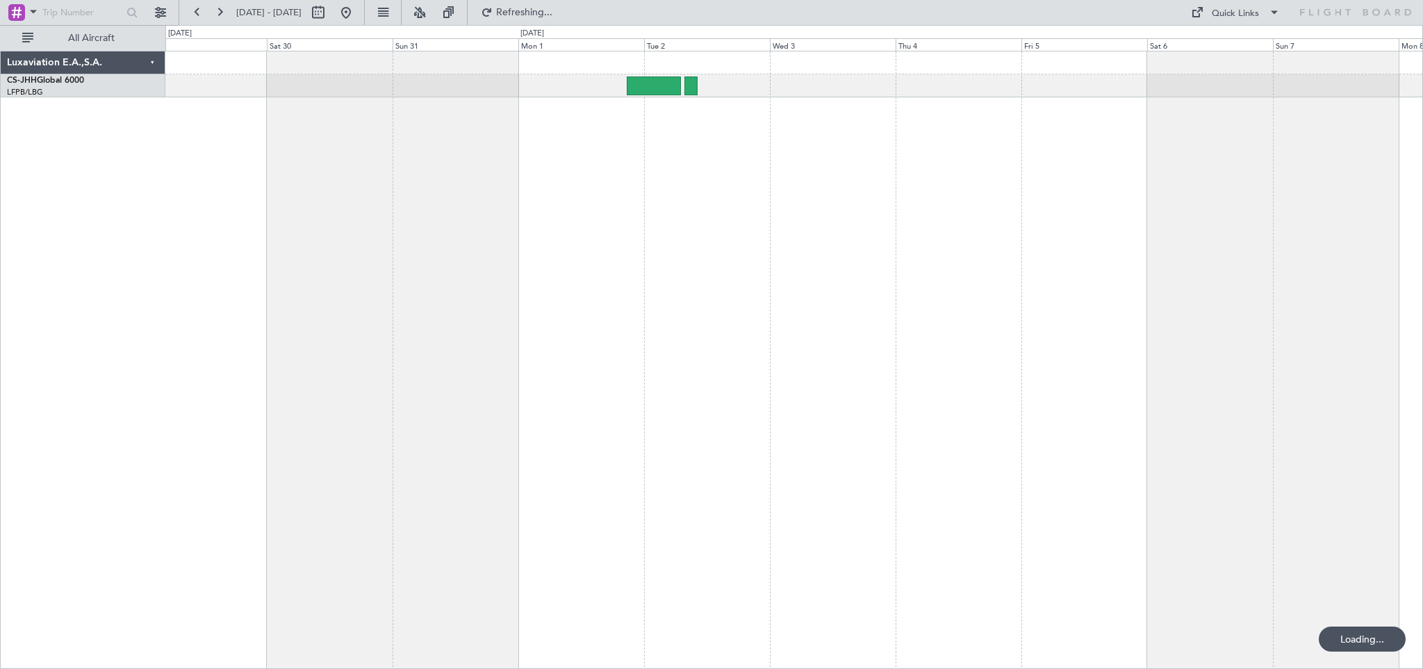
click at [685, 195] on div at bounding box center [794, 360] width 1258 height 618
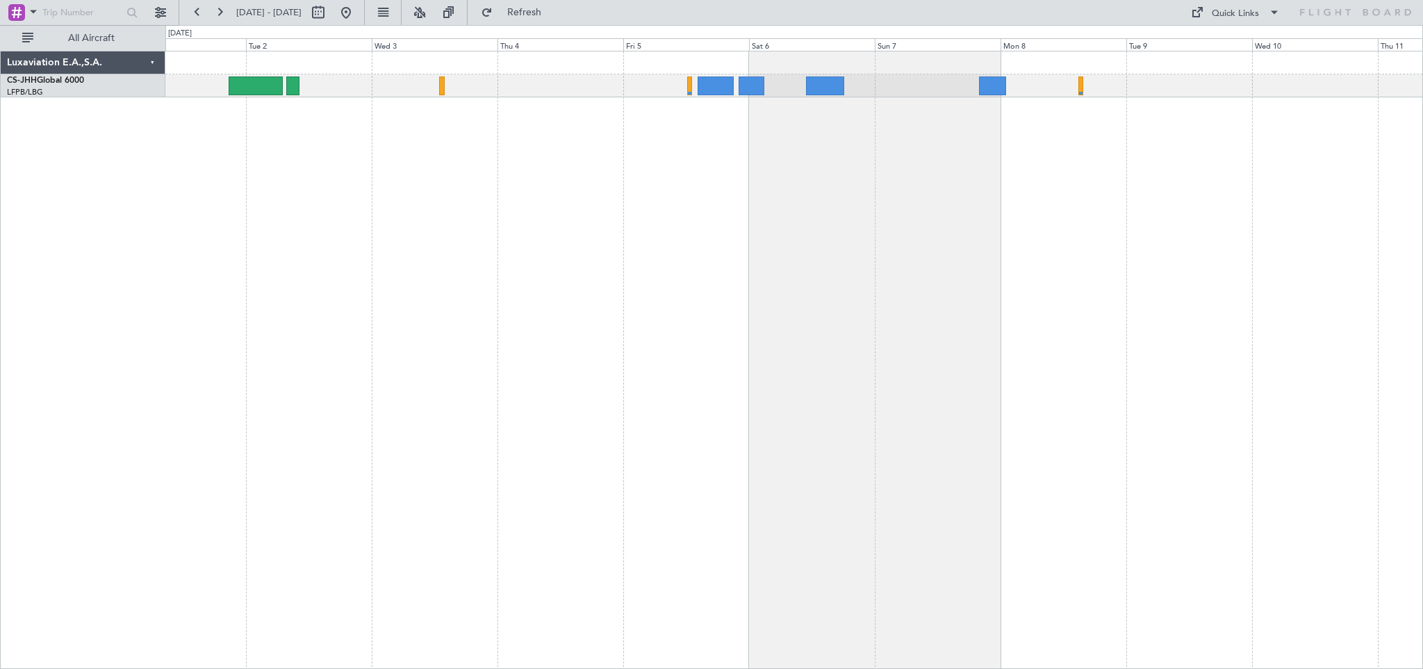
click at [824, 206] on div at bounding box center [794, 360] width 1258 height 618
